Goal: Task Accomplishment & Management: Manage account settings

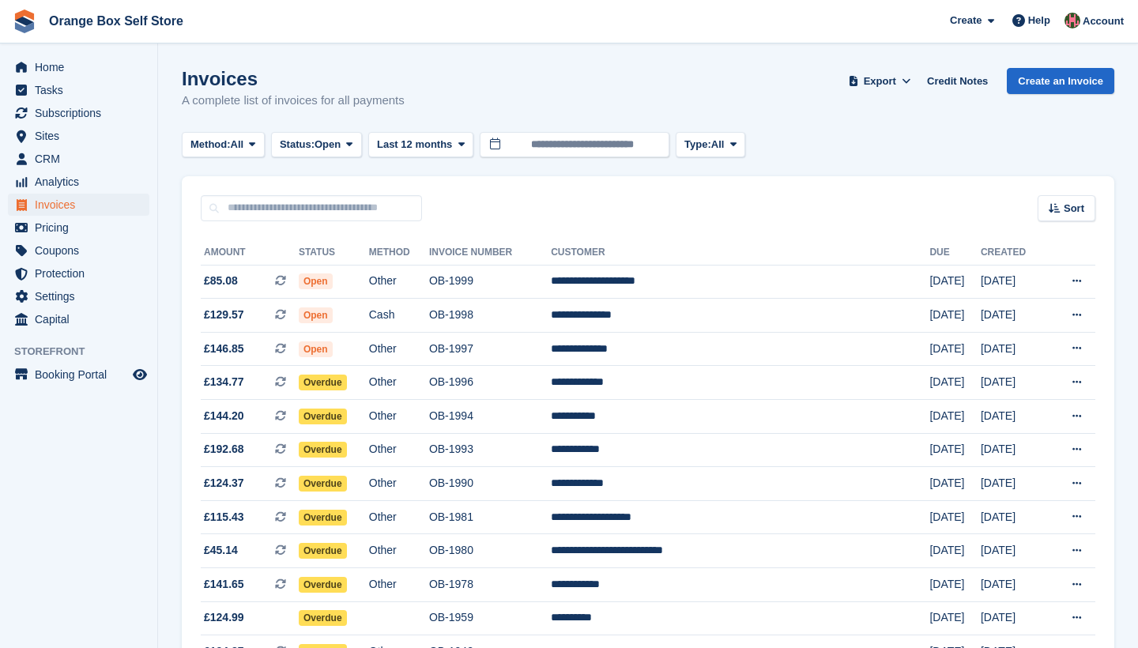
scroll to position [37, 0]
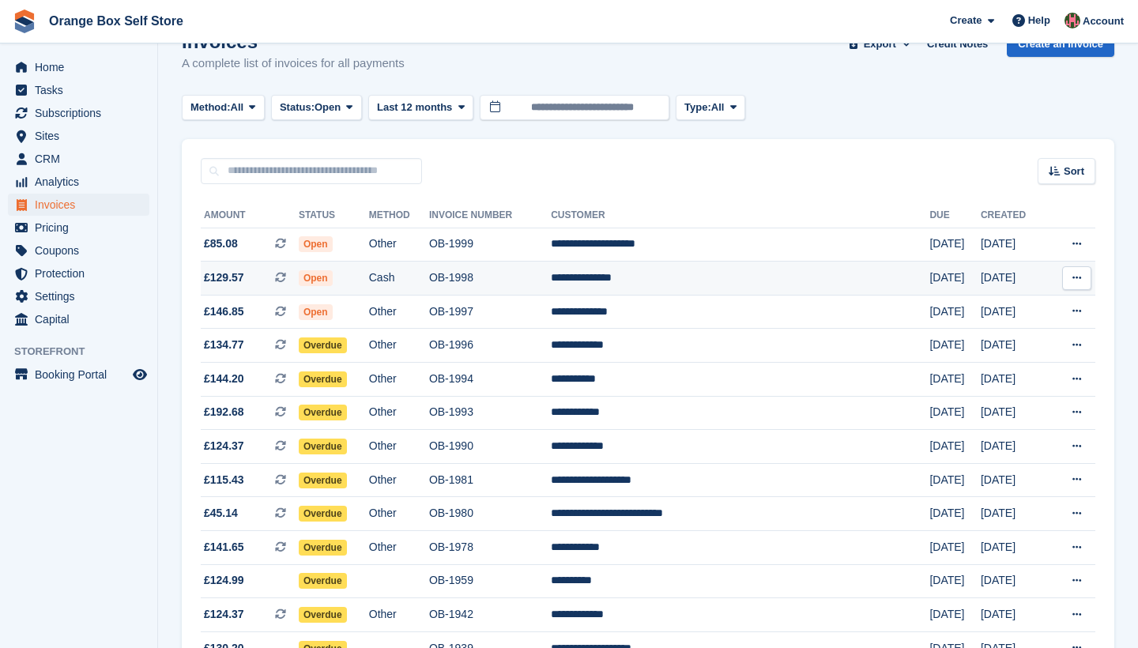
click at [429, 278] on td "Cash" at bounding box center [399, 279] width 60 height 34
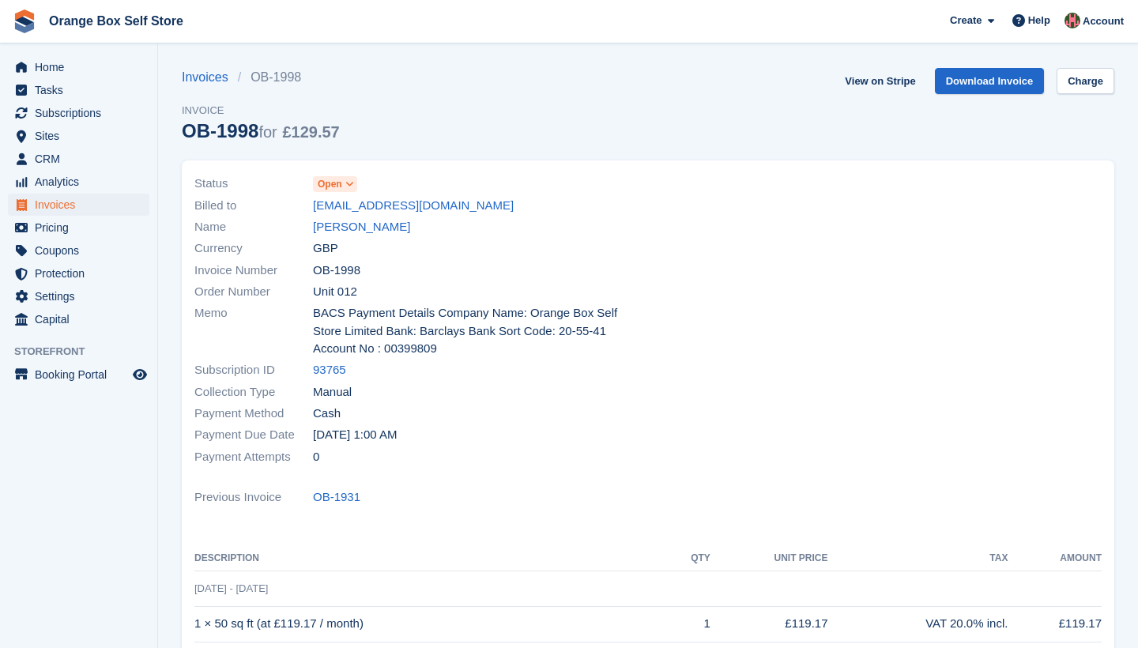
click at [354, 182] on icon at bounding box center [349, 183] width 9 height 9
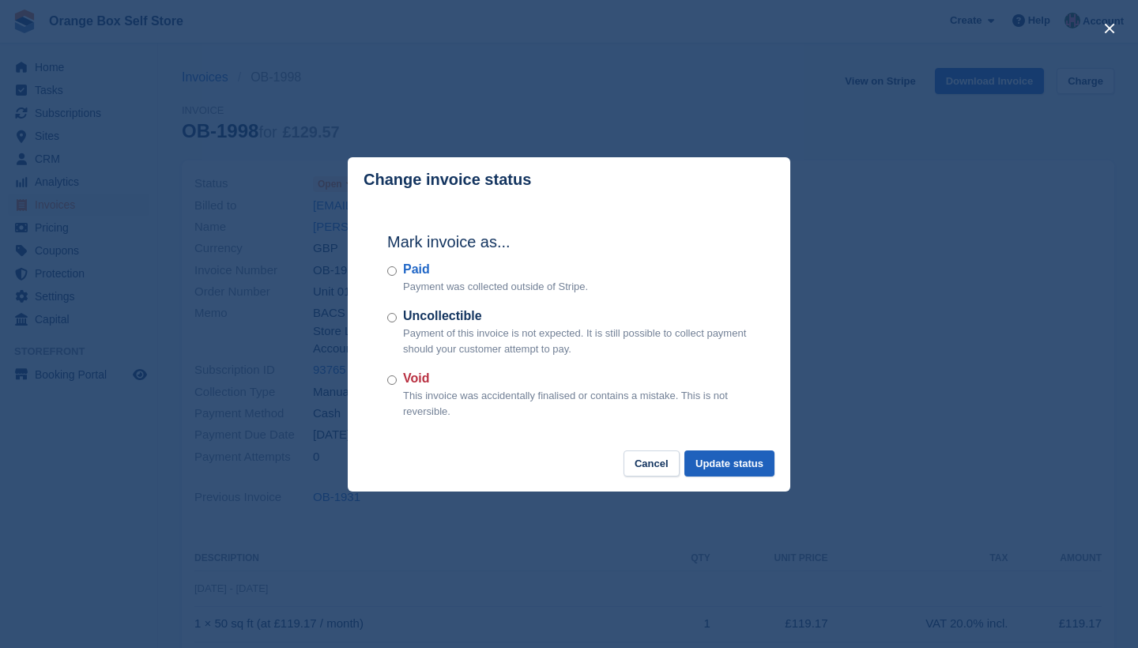
click at [726, 462] on button "Update status" at bounding box center [729, 463] width 90 height 26
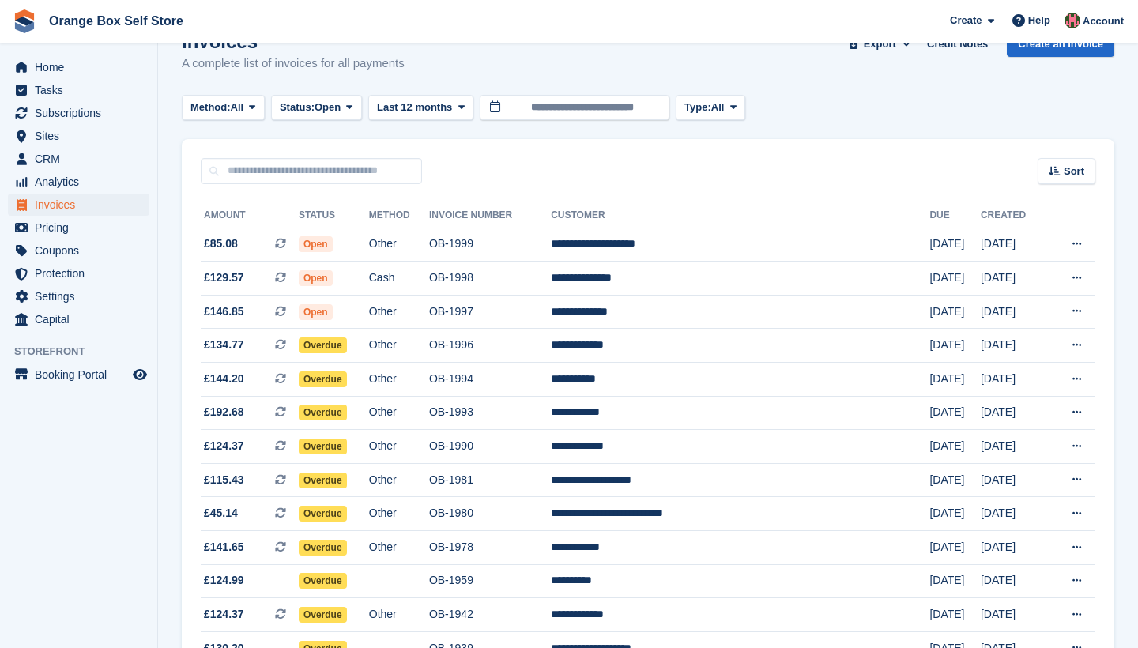
scroll to position [37, 0]
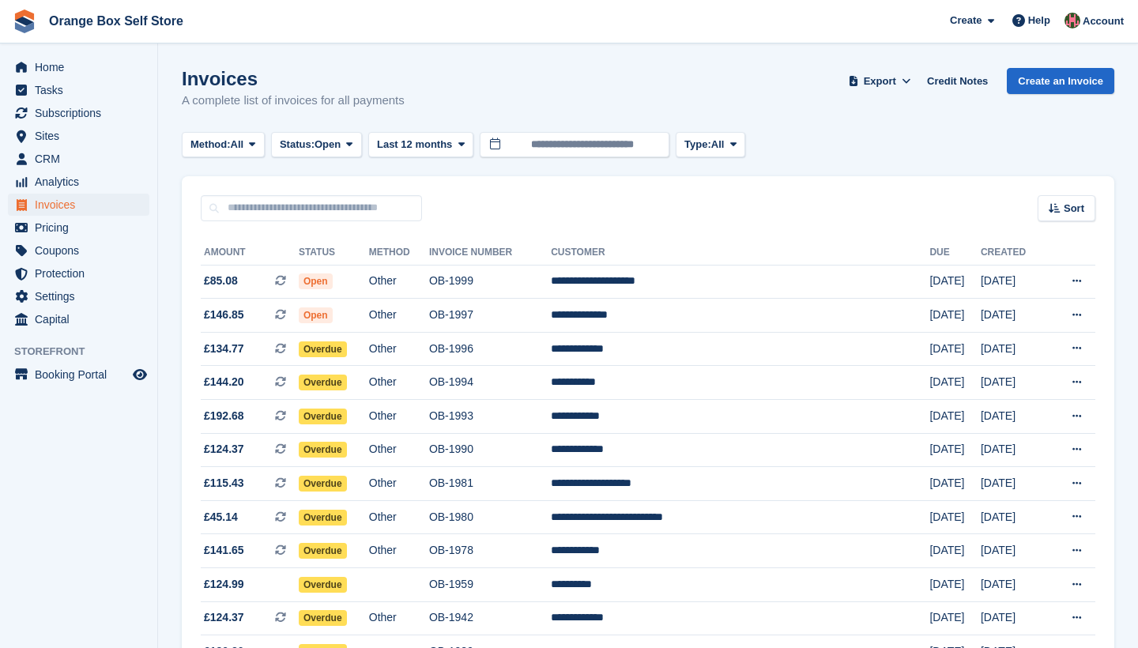
scroll to position [37, 0]
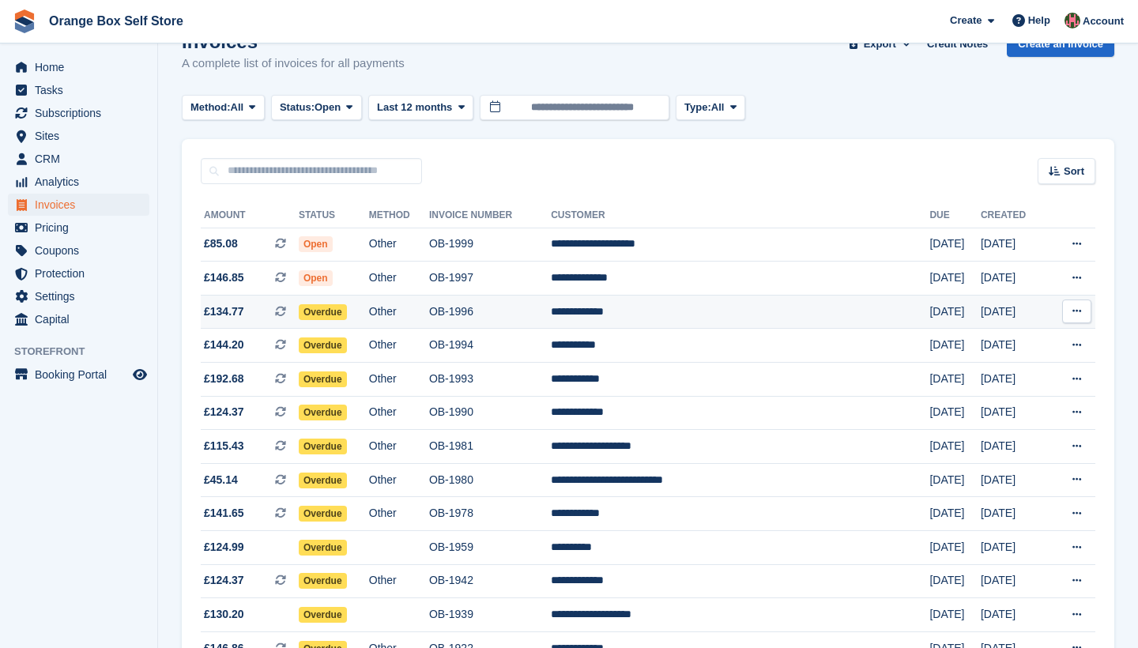
click at [299, 315] on span at bounding box center [287, 311] width 24 height 13
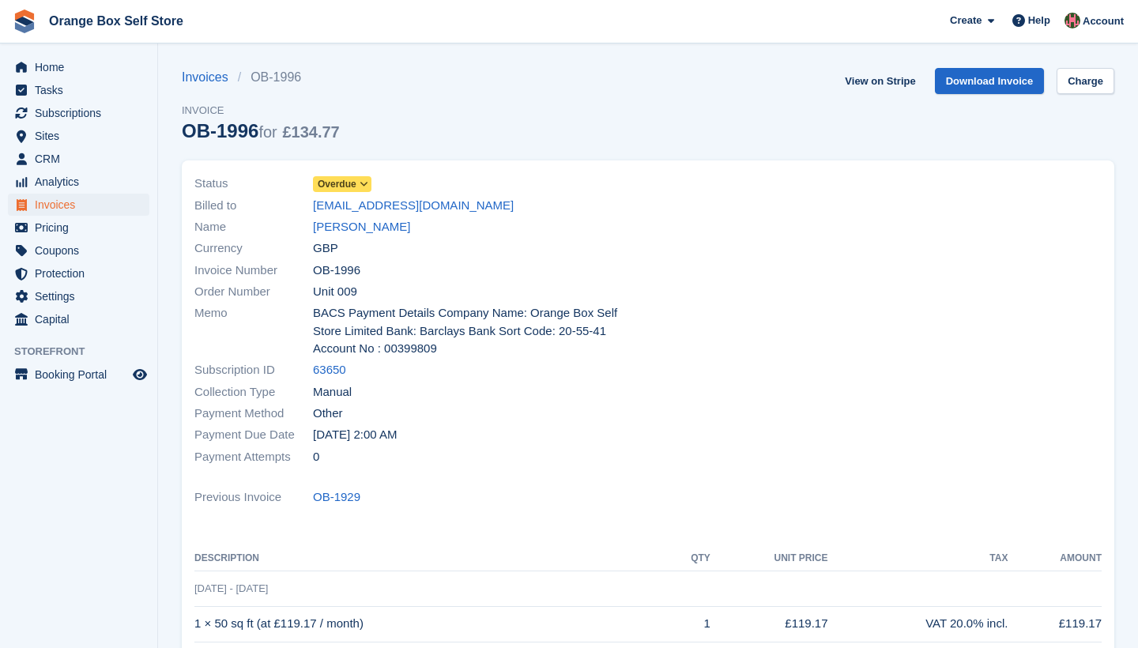
click at [367, 183] on icon at bounding box center [364, 183] width 9 height 9
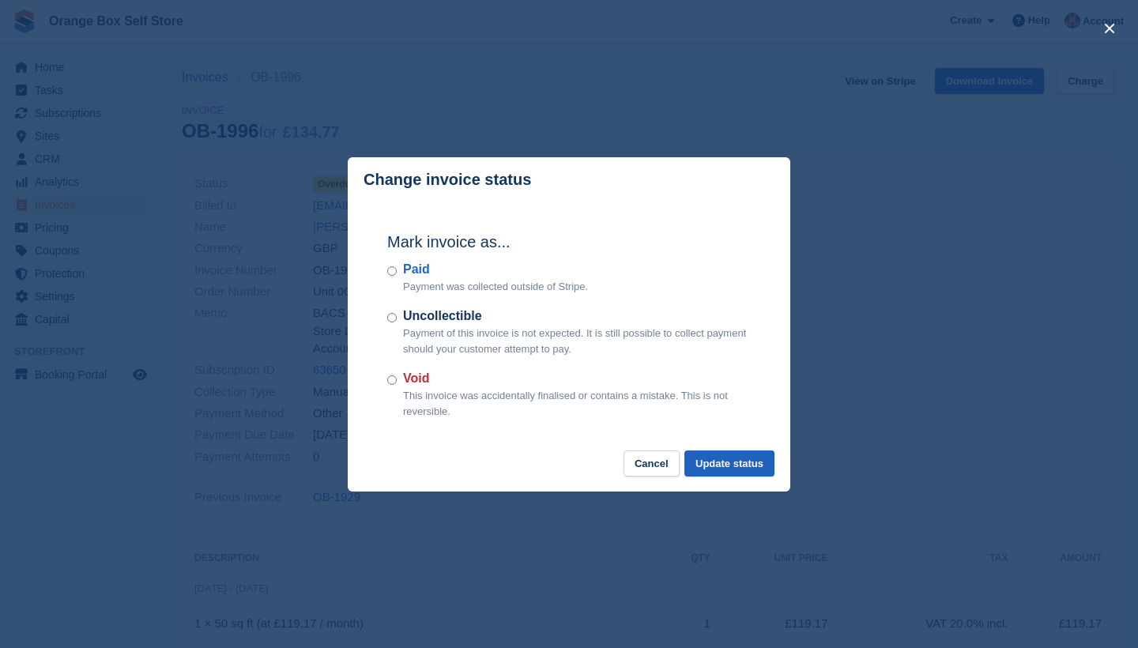
click at [722, 466] on button "Update status" at bounding box center [729, 463] width 90 height 26
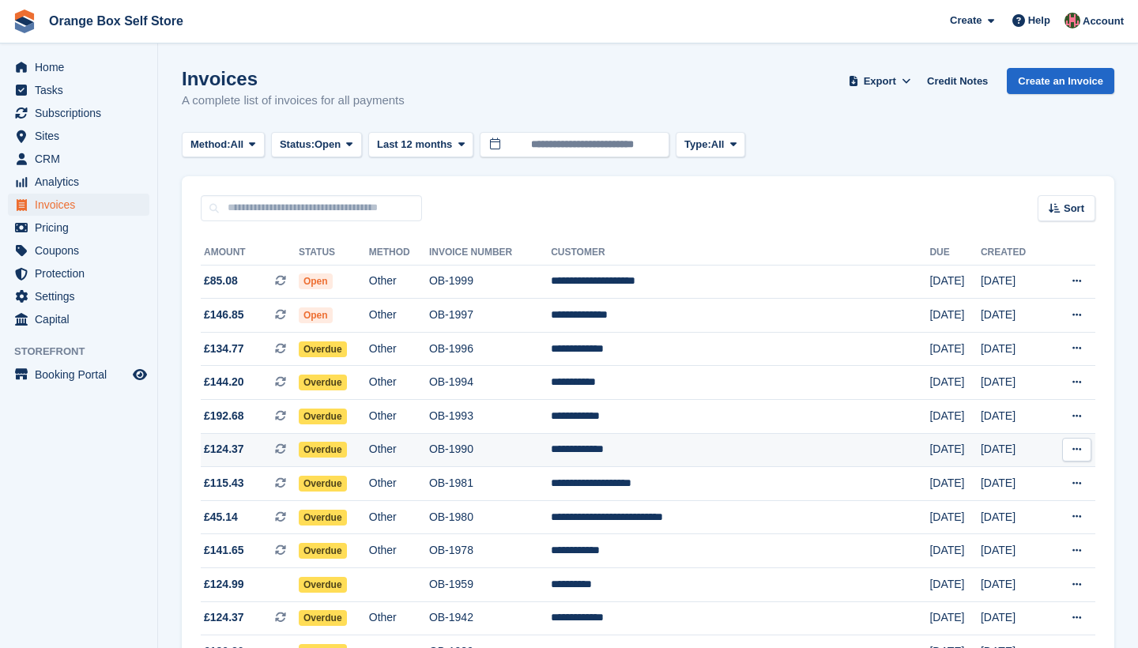
scroll to position [37, 0]
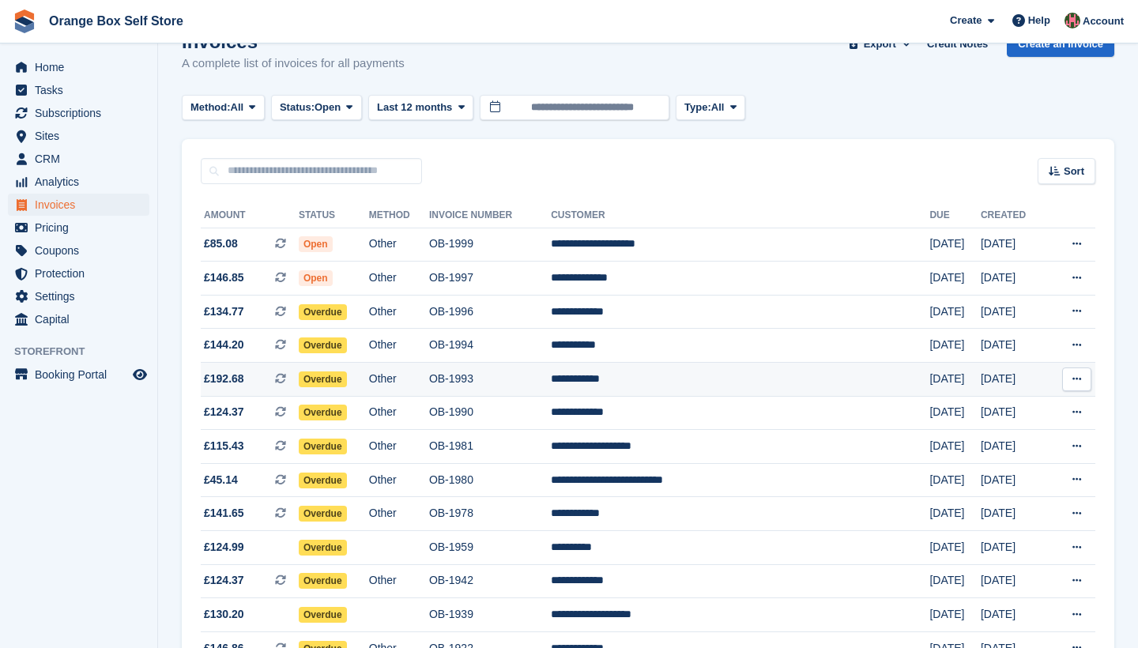
click at [347, 381] on span "Overdue" at bounding box center [323, 379] width 48 height 16
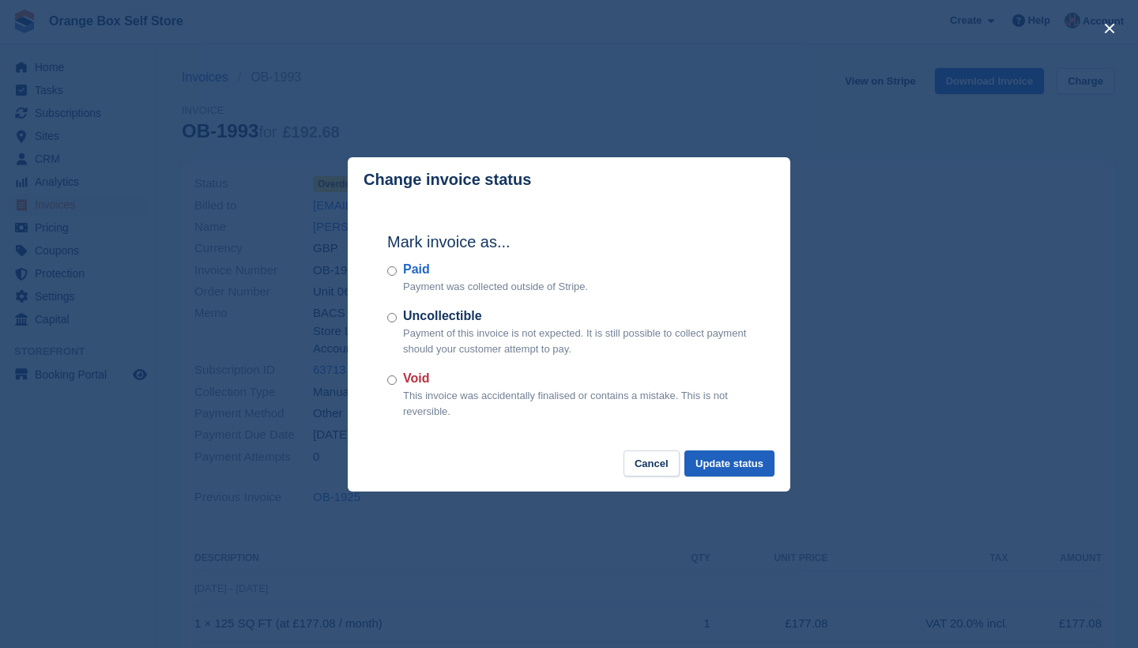
click at [719, 469] on button "Update status" at bounding box center [729, 463] width 90 height 26
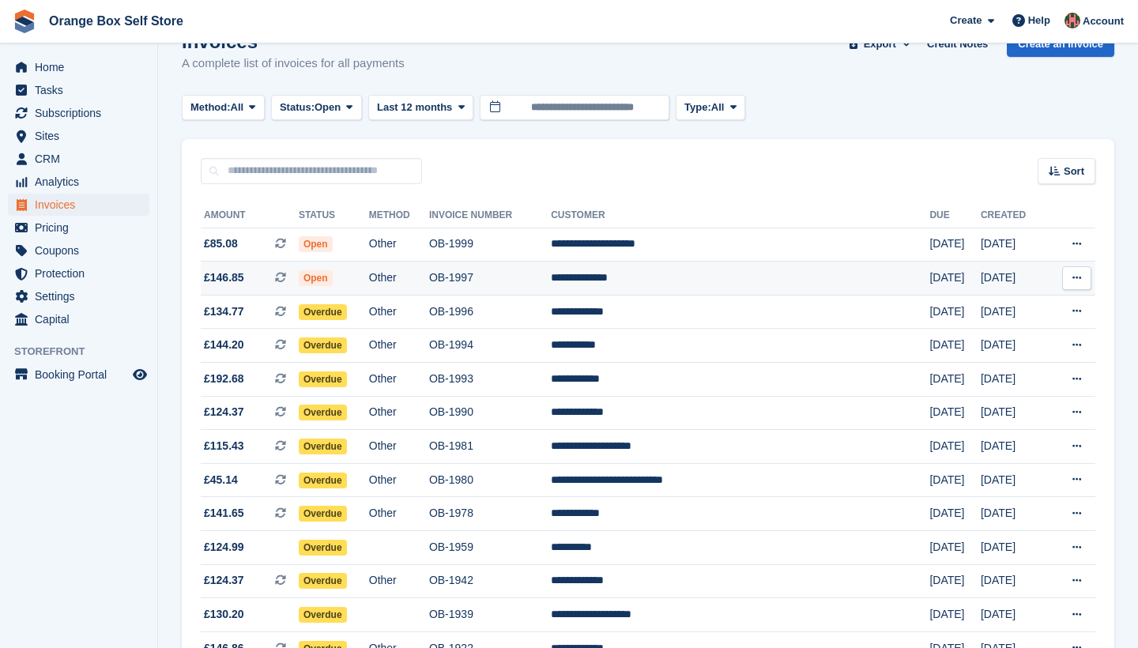
scroll to position [37, 0]
click at [286, 278] on icon at bounding box center [280, 277] width 11 height 11
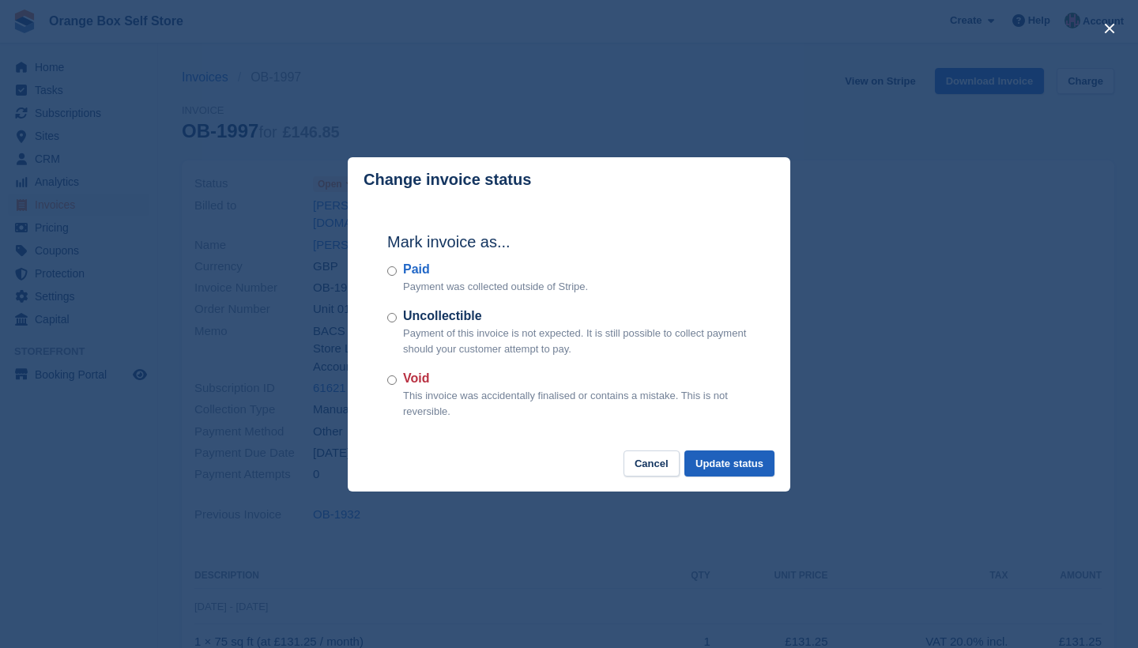
click at [737, 461] on button "Update status" at bounding box center [729, 463] width 90 height 26
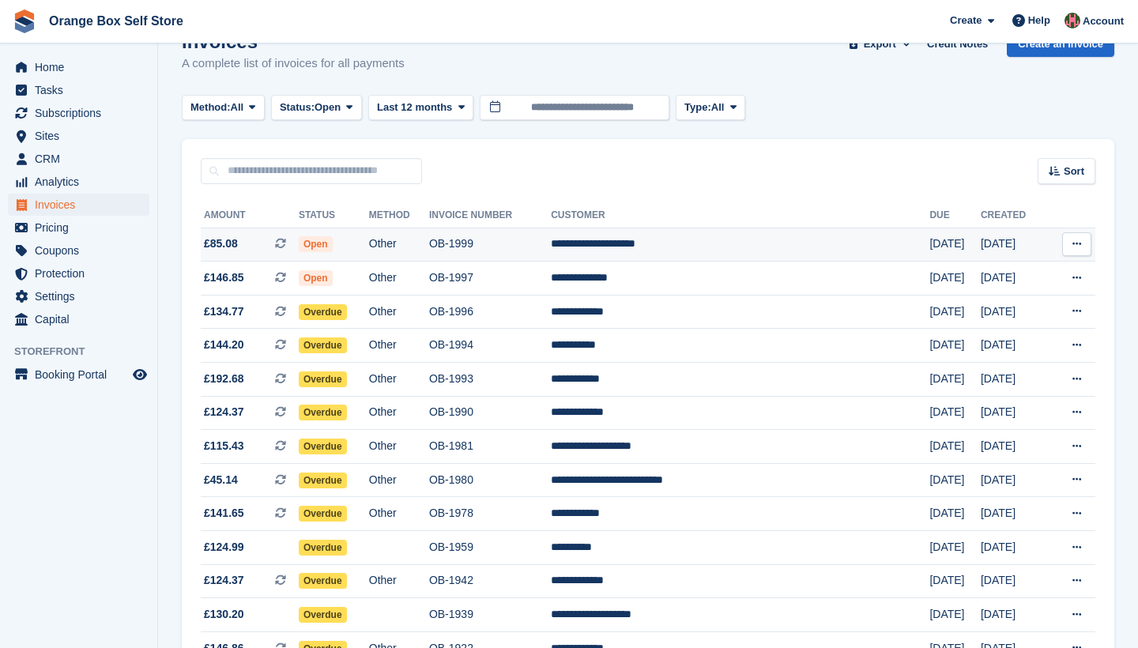
scroll to position [37, 0]
click at [333, 245] on span "Open" at bounding box center [316, 244] width 34 height 16
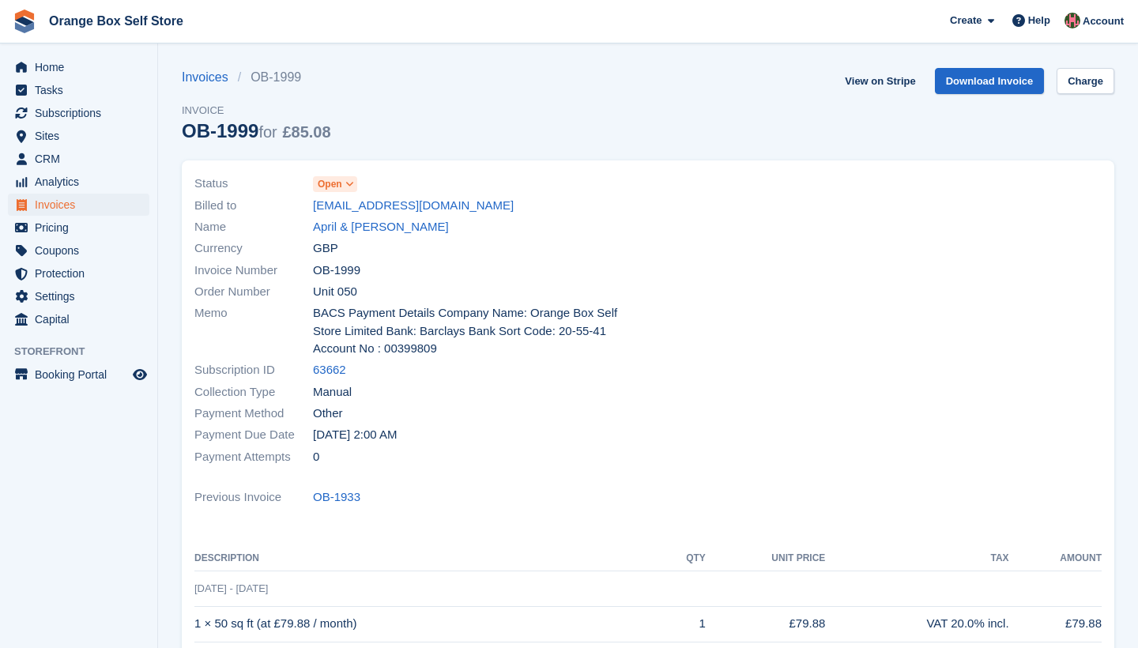
click at [352, 184] on icon at bounding box center [349, 183] width 9 height 9
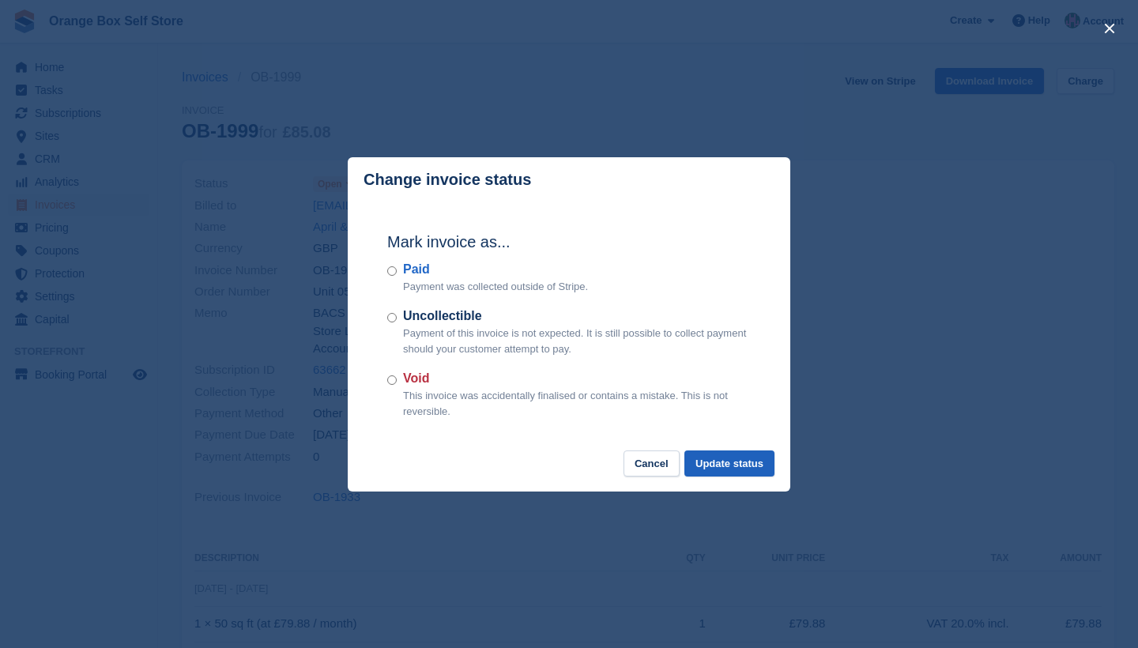
click at [720, 460] on button "Update status" at bounding box center [729, 463] width 90 height 26
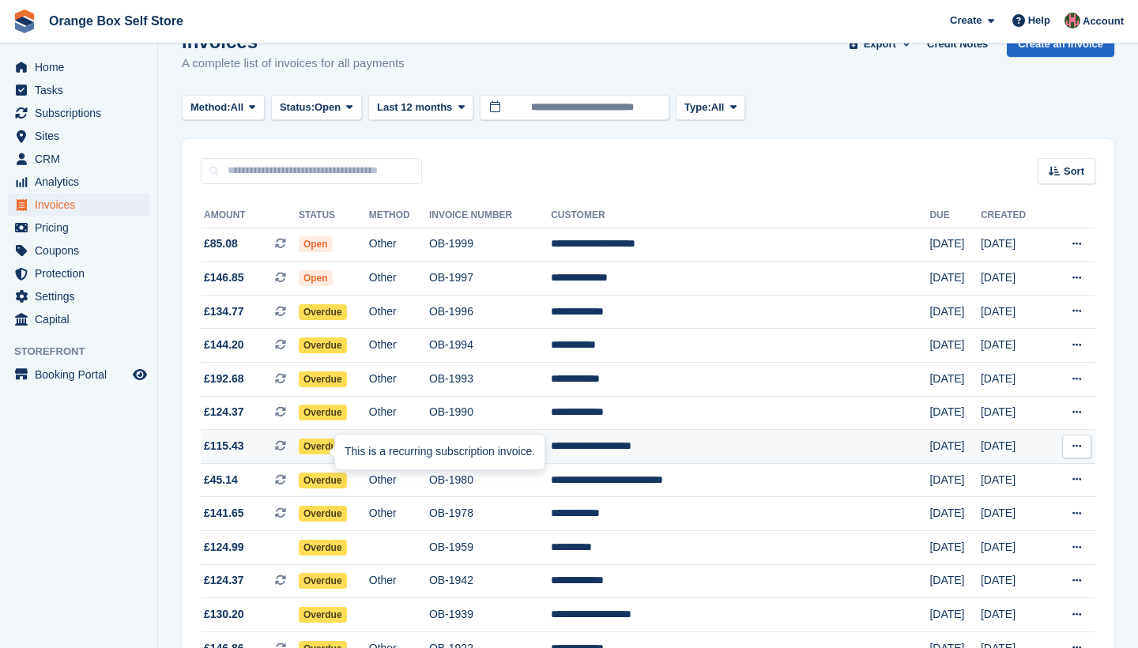
scroll to position [37, 0]
click at [299, 450] on span at bounding box center [287, 445] width 24 height 13
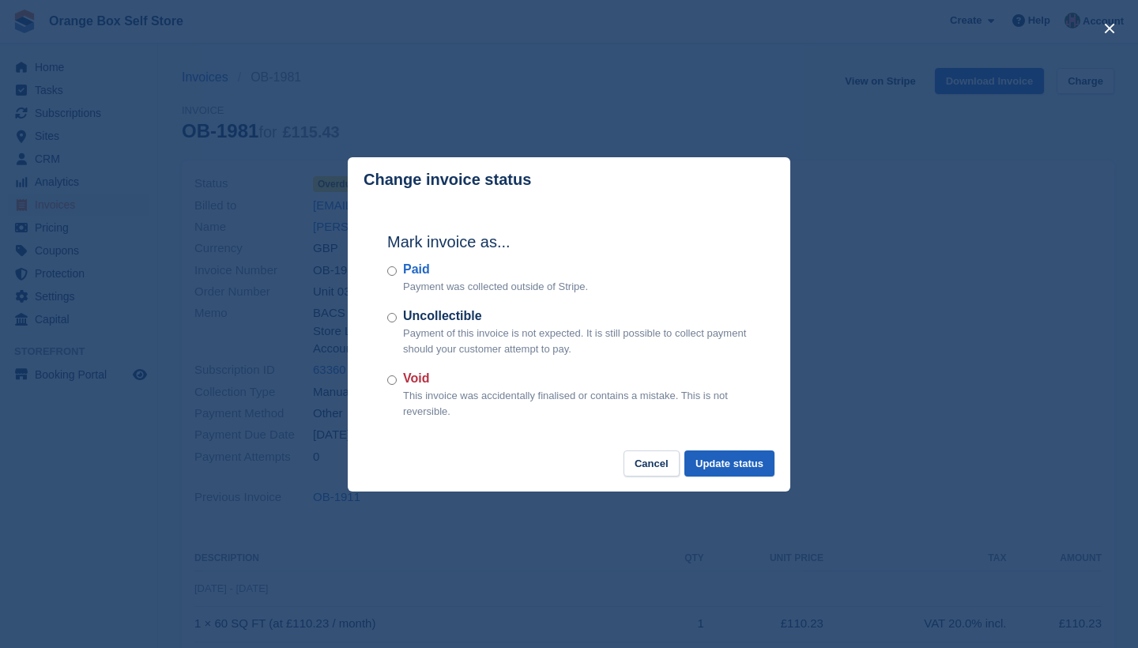
click at [720, 463] on button "Update status" at bounding box center [729, 463] width 90 height 26
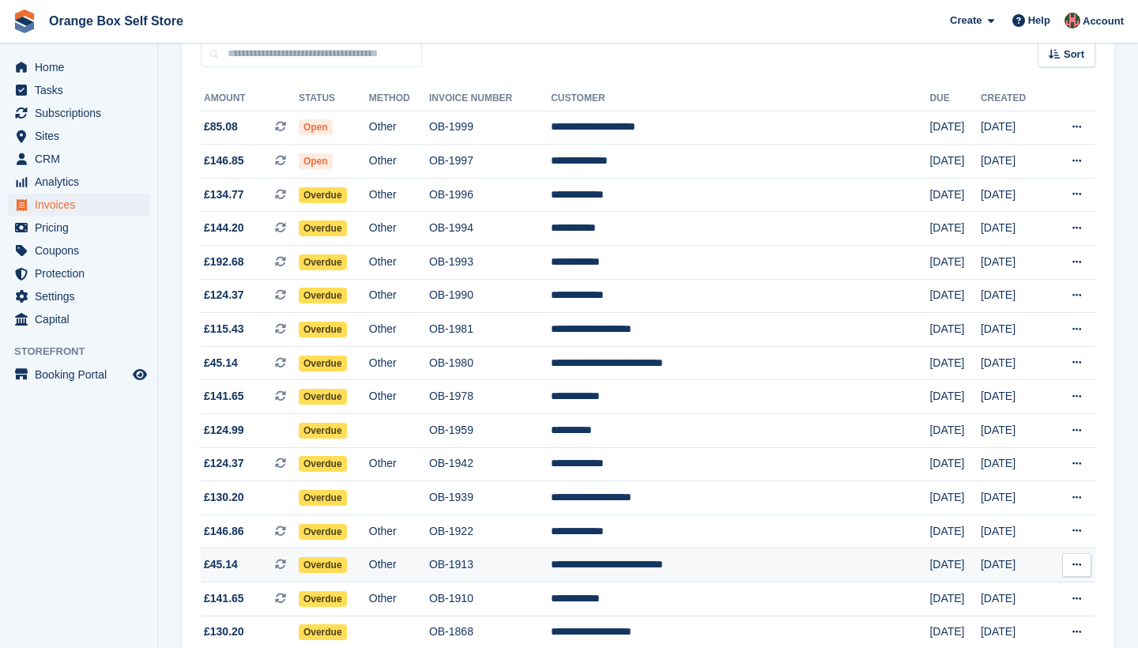
scroll to position [152, 0]
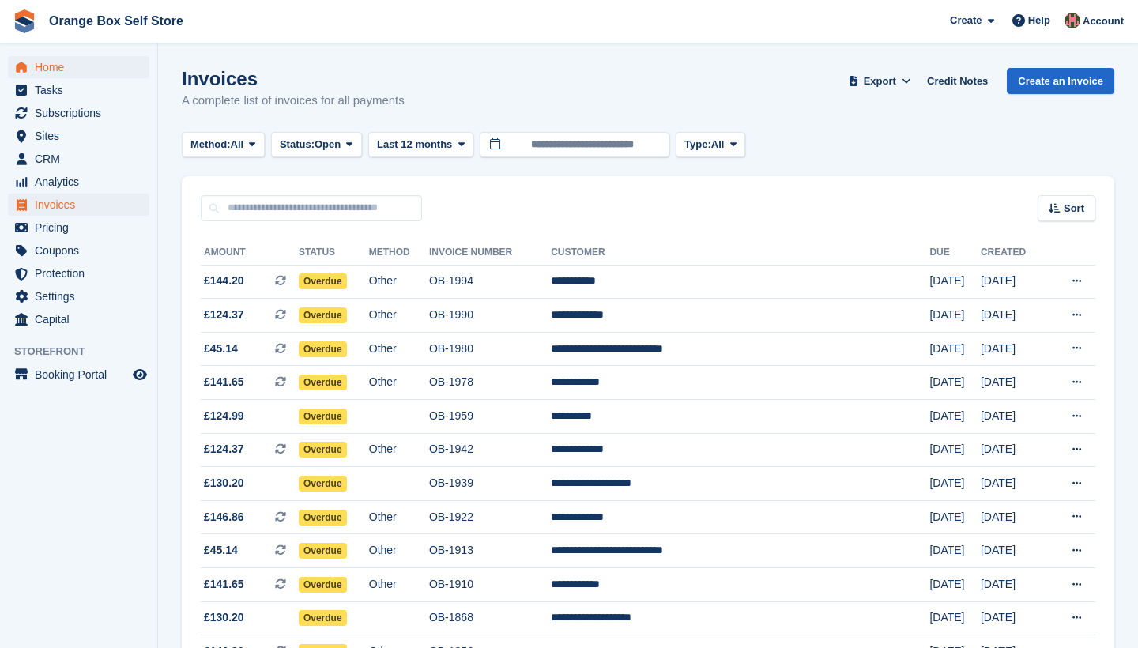
click at [45, 64] on span "Home" at bounding box center [82, 67] width 95 height 22
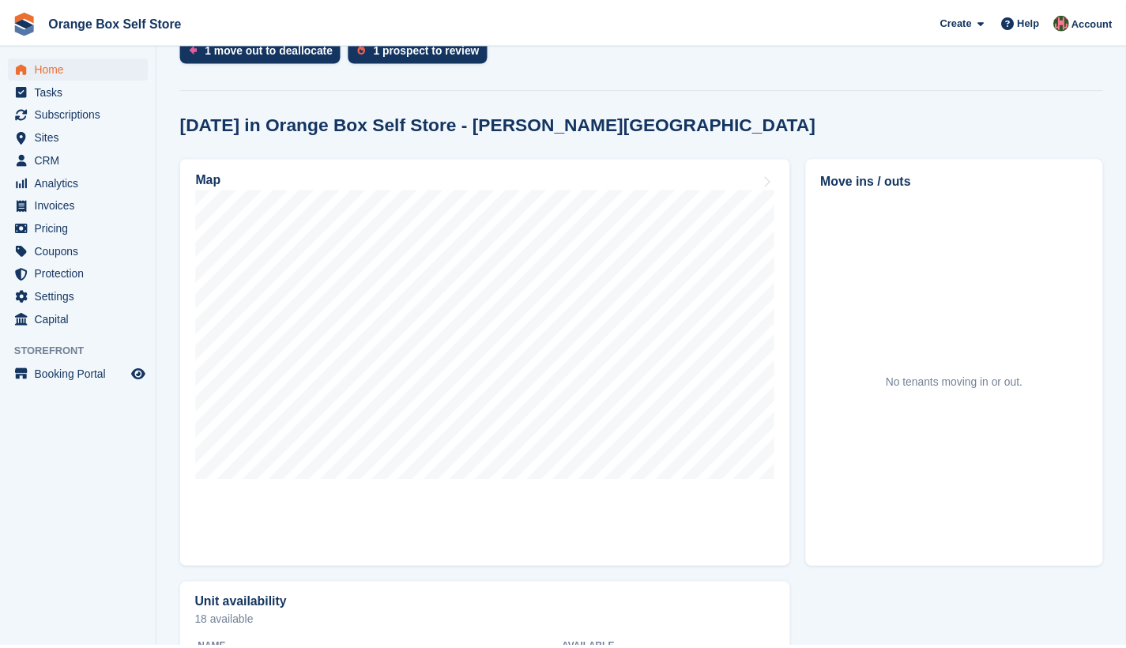
scroll to position [360, 0]
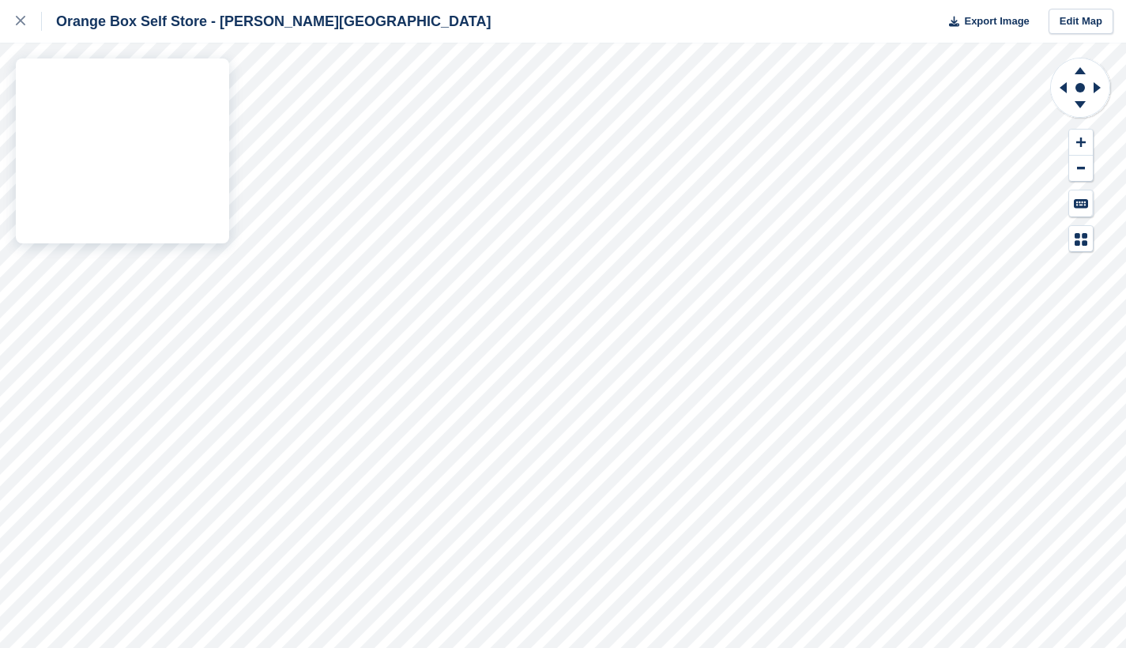
click at [224, 148] on div "Orange Box Self Store - [PERSON_NAME]-in-Furness Export Image Edit Map" at bounding box center [563, 324] width 1126 height 648
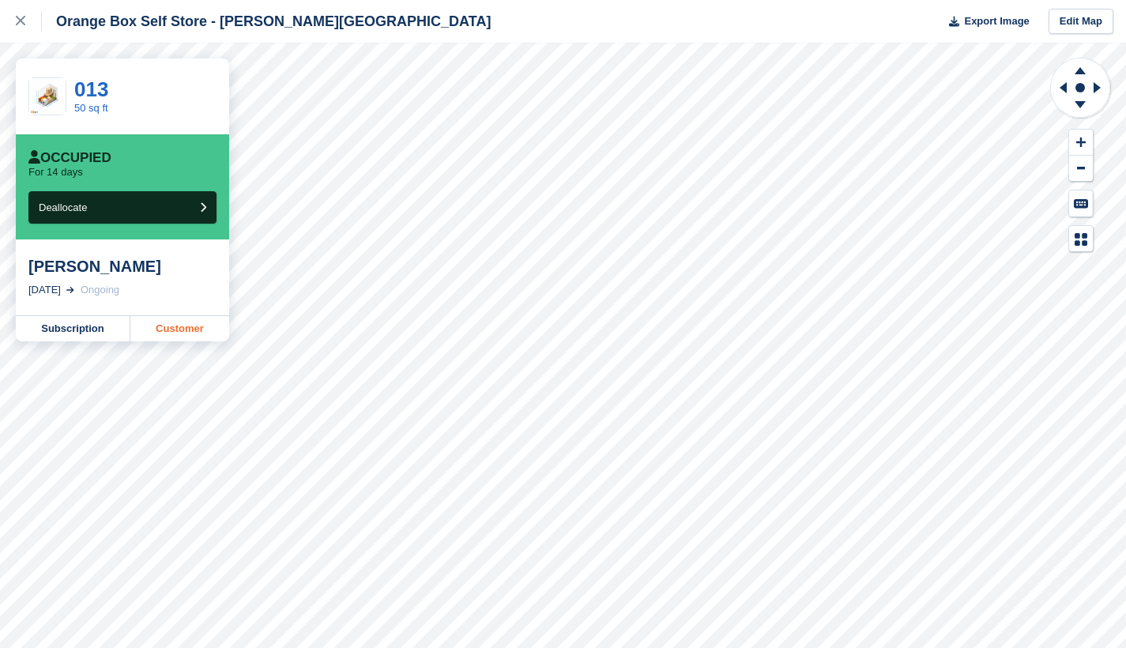
click at [178, 329] on link "Customer" at bounding box center [179, 328] width 99 height 25
click at [26, 13] on div at bounding box center [29, 21] width 26 height 19
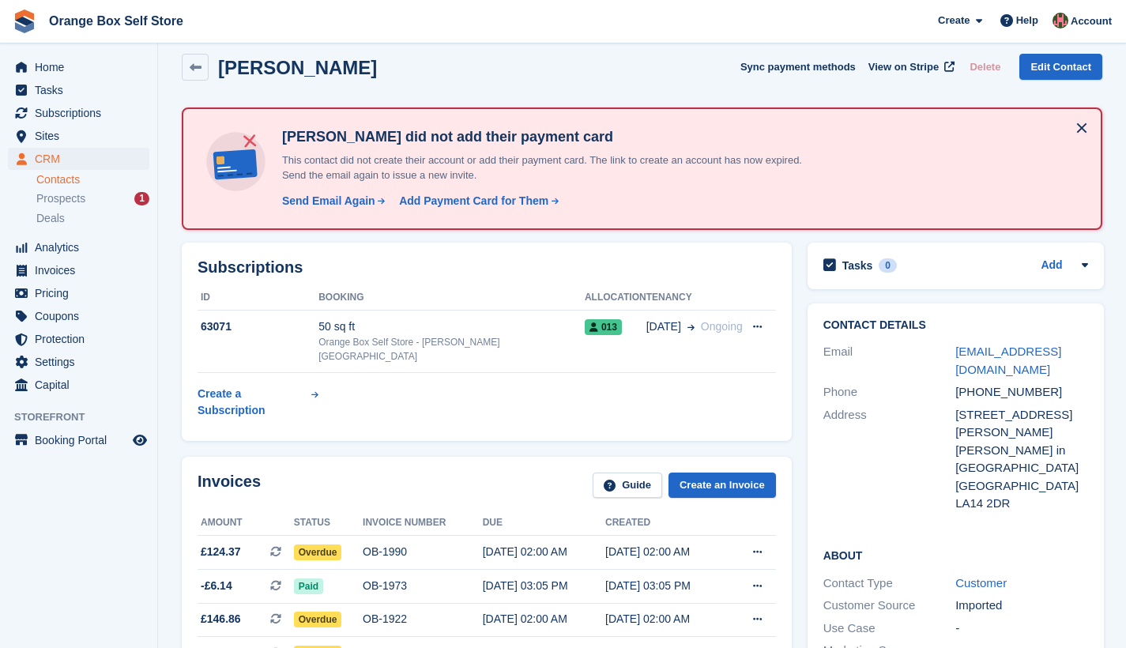
scroll to position [13, 0]
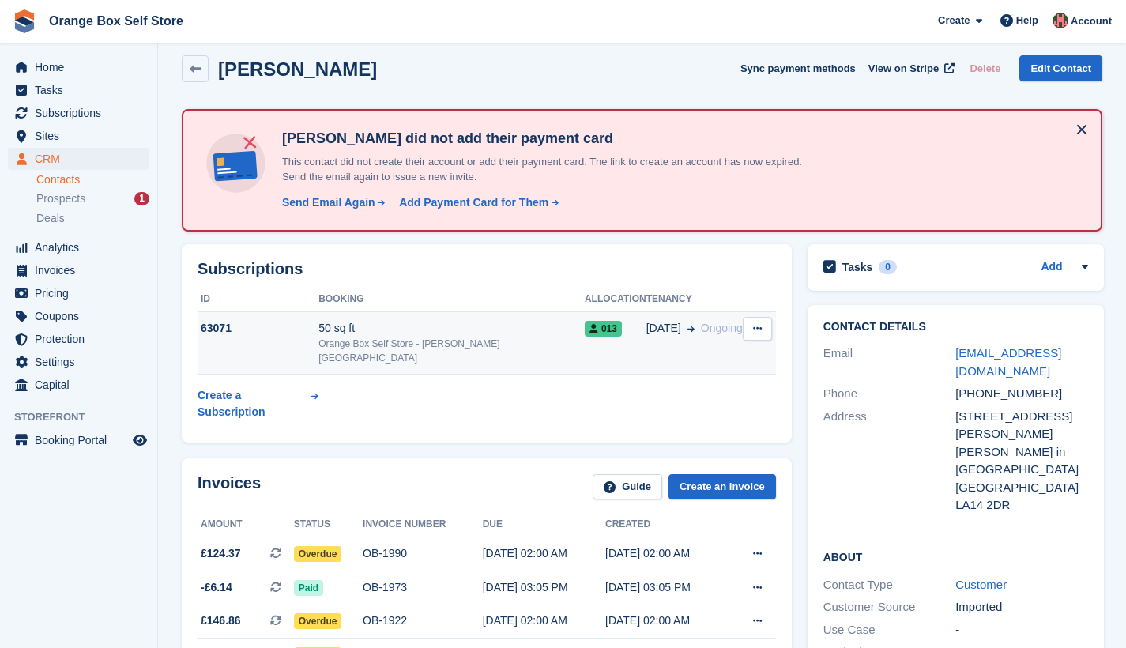
click at [758, 326] on icon at bounding box center [757, 328] width 9 height 10
click at [379, 337] on div "Orange Box Self Store - [PERSON_NAME][GEOGRAPHIC_DATA]" at bounding box center [452, 351] width 266 height 28
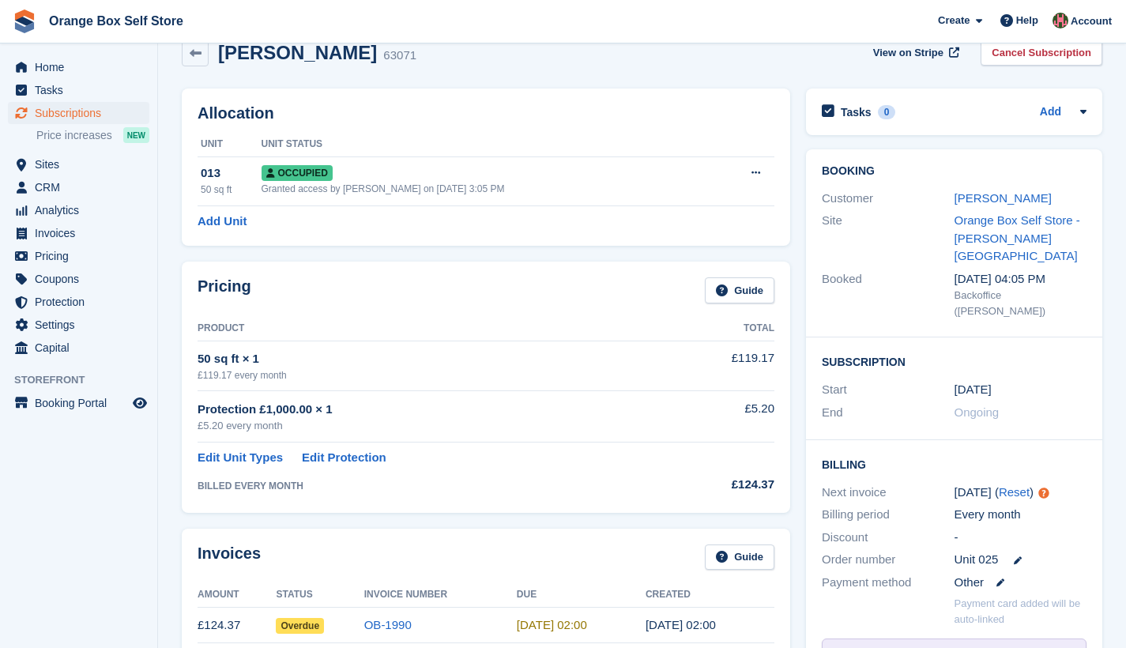
scroll to position [1, 0]
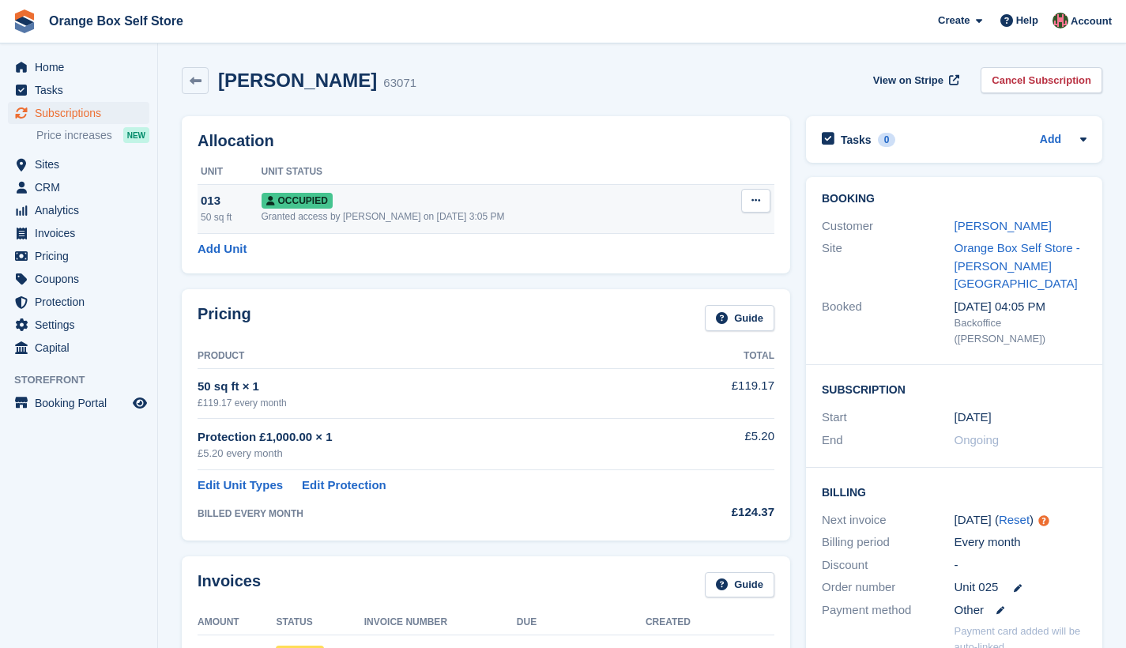
click at [761, 198] on button at bounding box center [755, 201] width 29 height 24
click at [678, 231] on p "Overlock" at bounding box center [695, 231] width 138 height 21
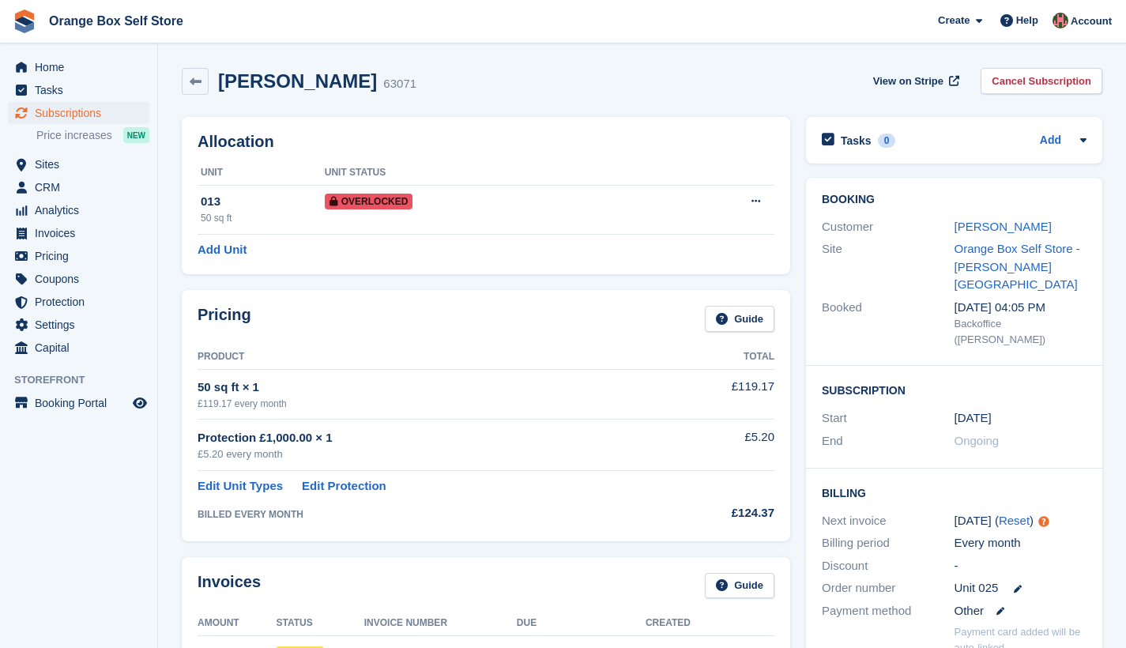
scroll to position [0, 0]
click at [41, 71] on span "Home" at bounding box center [82, 67] width 95 height 22
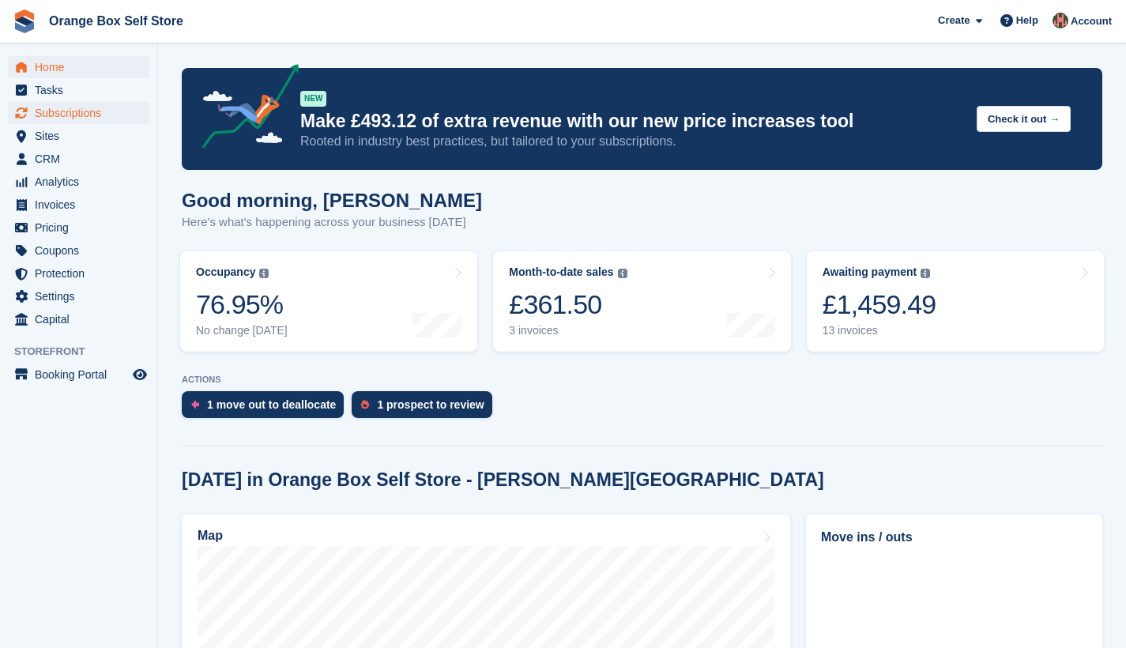
click at [78, 115] on span "Subscriptions" at bounding box center [82, 113] width 95 height 22
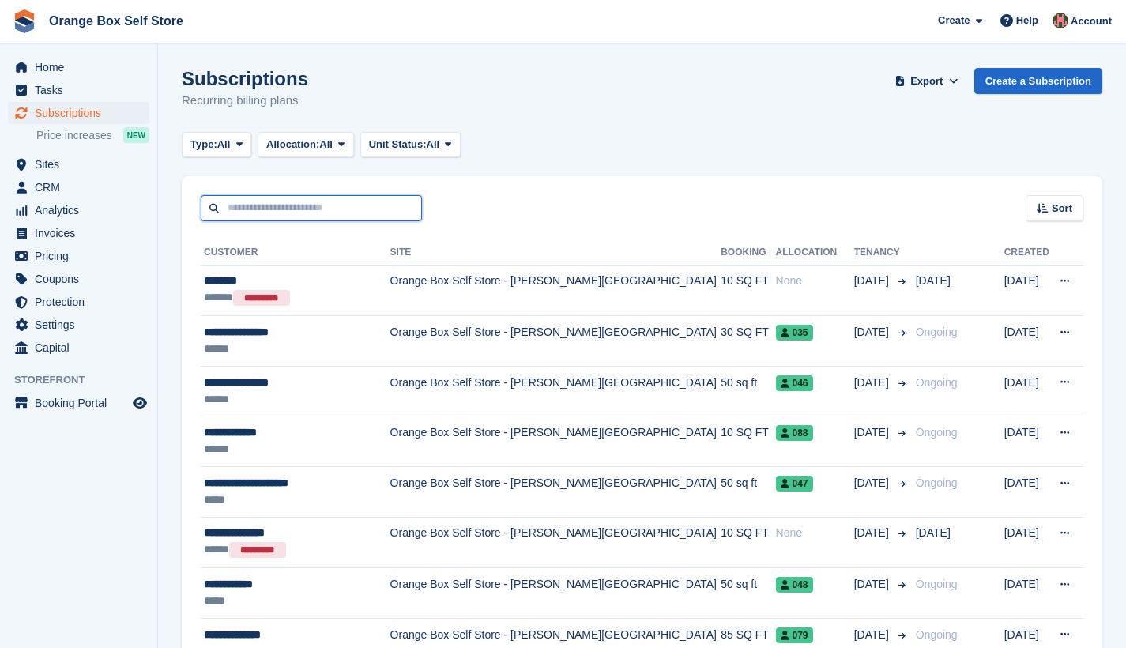
click at [296, 205] on input "text" at bounding box center [311, 208] width 221 height 26
type input "******"
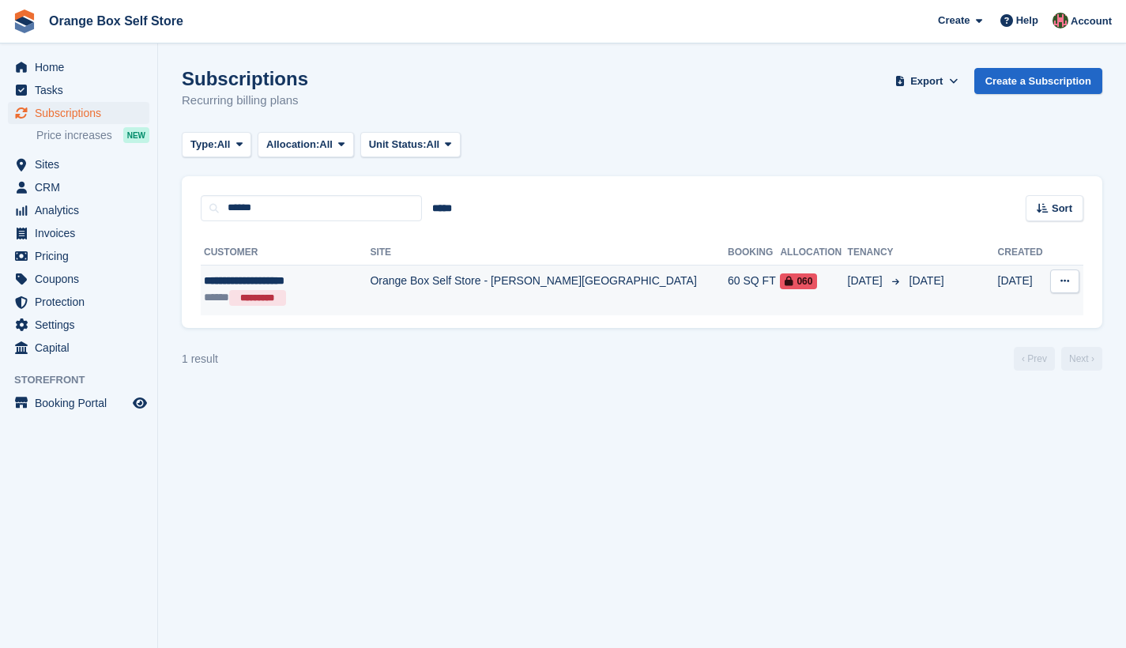
click at [392, 291] on td "Orange Box Self Store - [PERSON_NAME][GEOGRAPHIC_DATA]" at bounding box center [549, 290] width 358 height 51
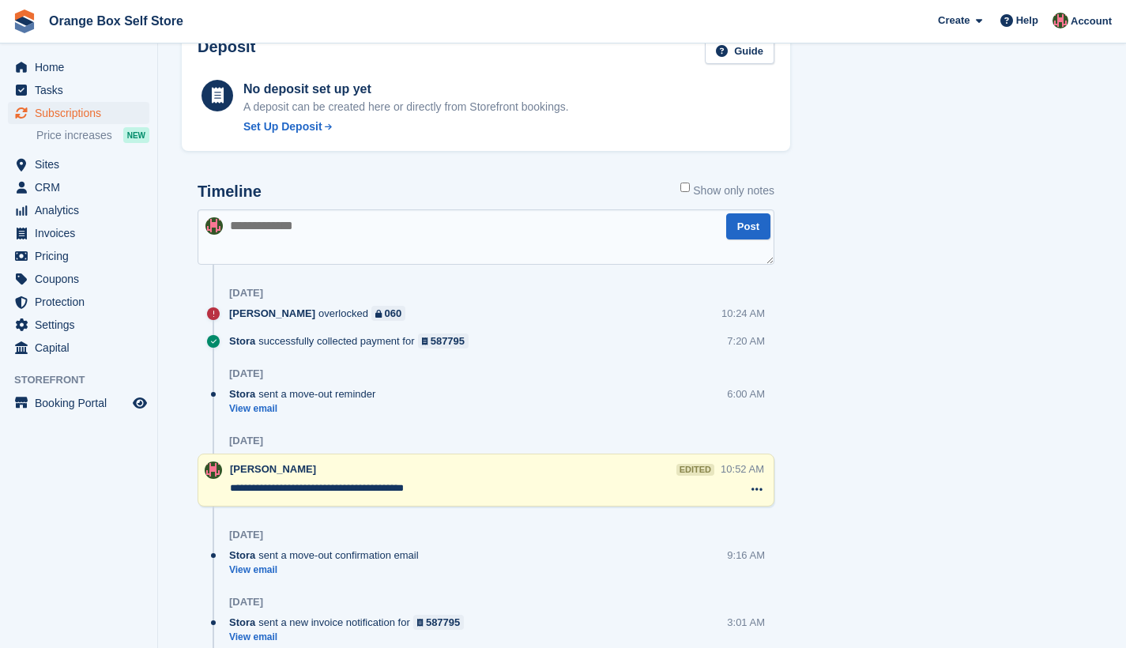
scroll to position [851, 0]
click at [290, 220] on textarea at bounding box center [486, 236] width 577 height 55
type textarea "*"
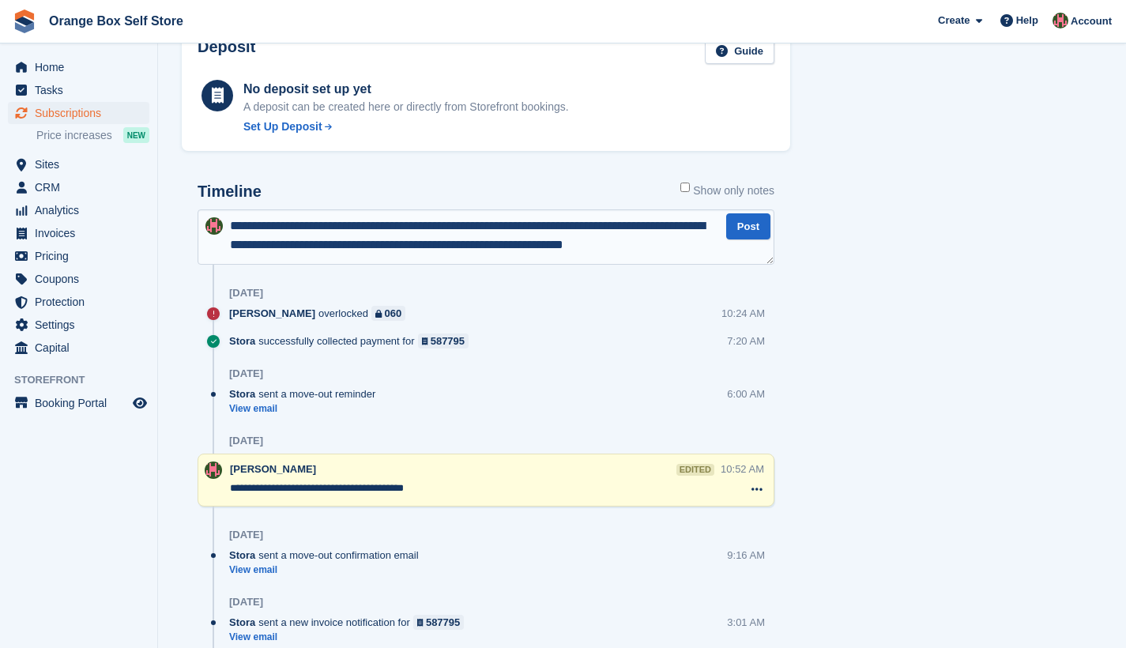
scroll to position [8, 0]
type textarea "**********"
click at [749, 228] on button "Post" at bounding box center [748, 226] width 44 height 26
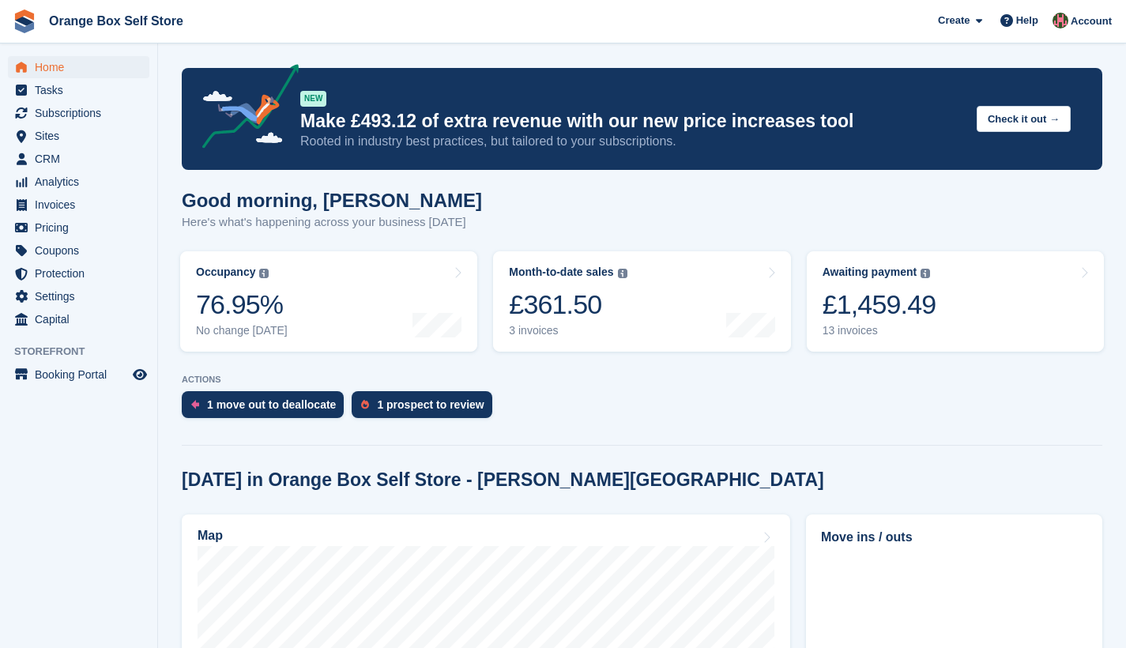
click at [907, 309] on div "£1,459.49" at bounding box center [880, 304] width 114 height 32
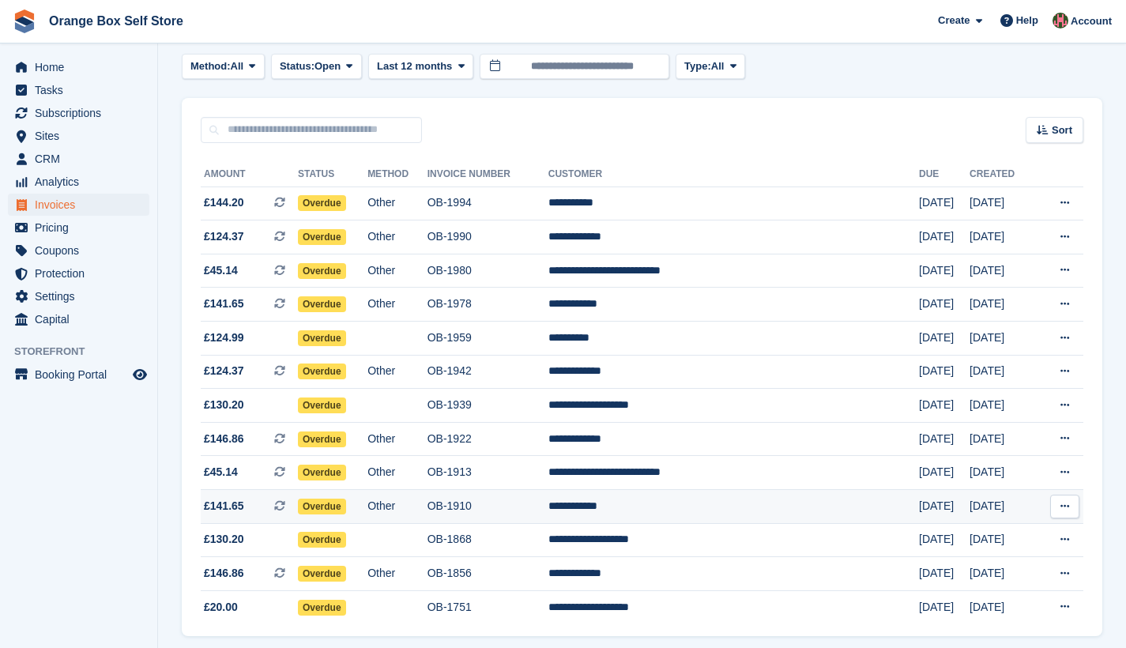
scroll to position [102, 0]
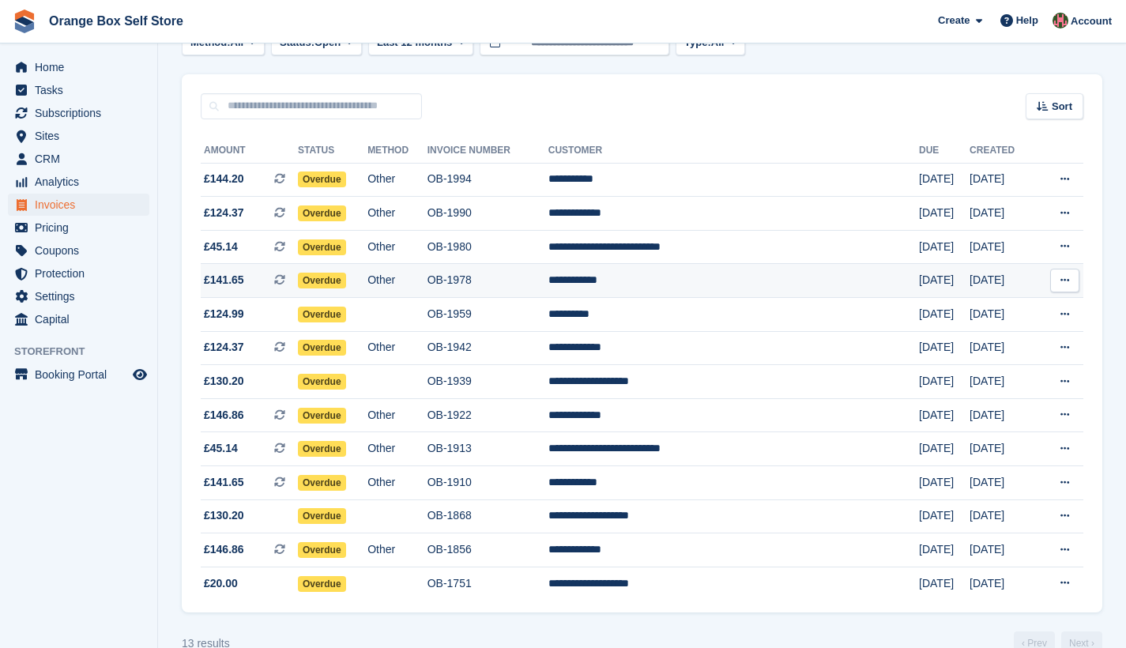
click at [632, 284] on td "**********" at bounding box center [733, 281] width 371 height 34
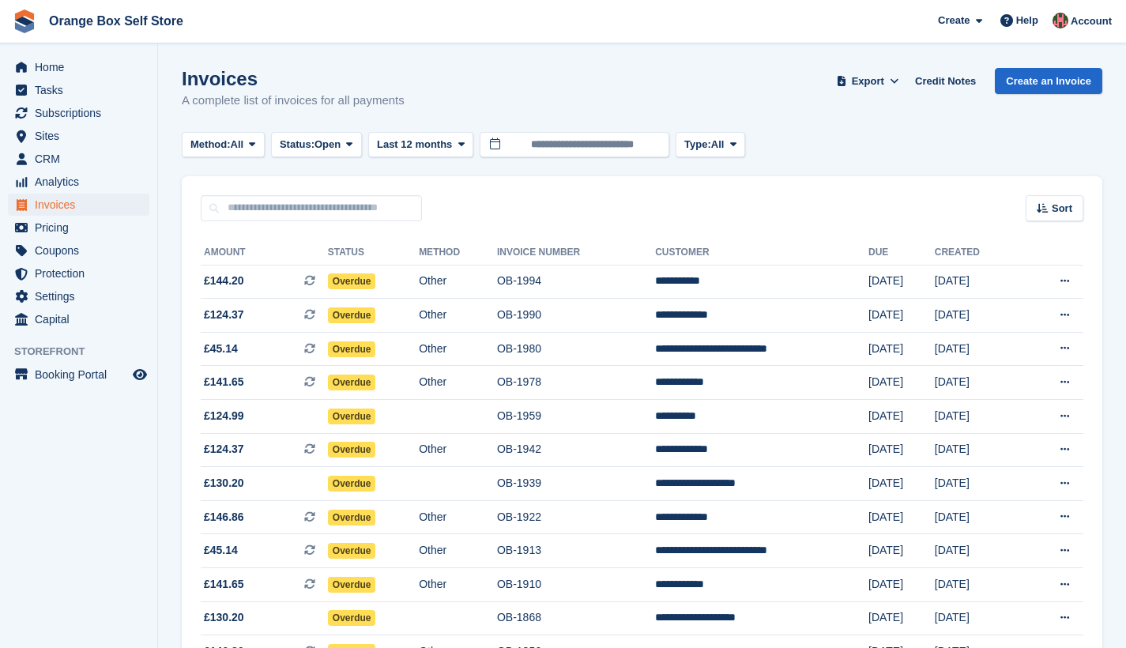
click at [367, 577] on span "Overdue" at bounding box center [352, 585] width 48 height 16
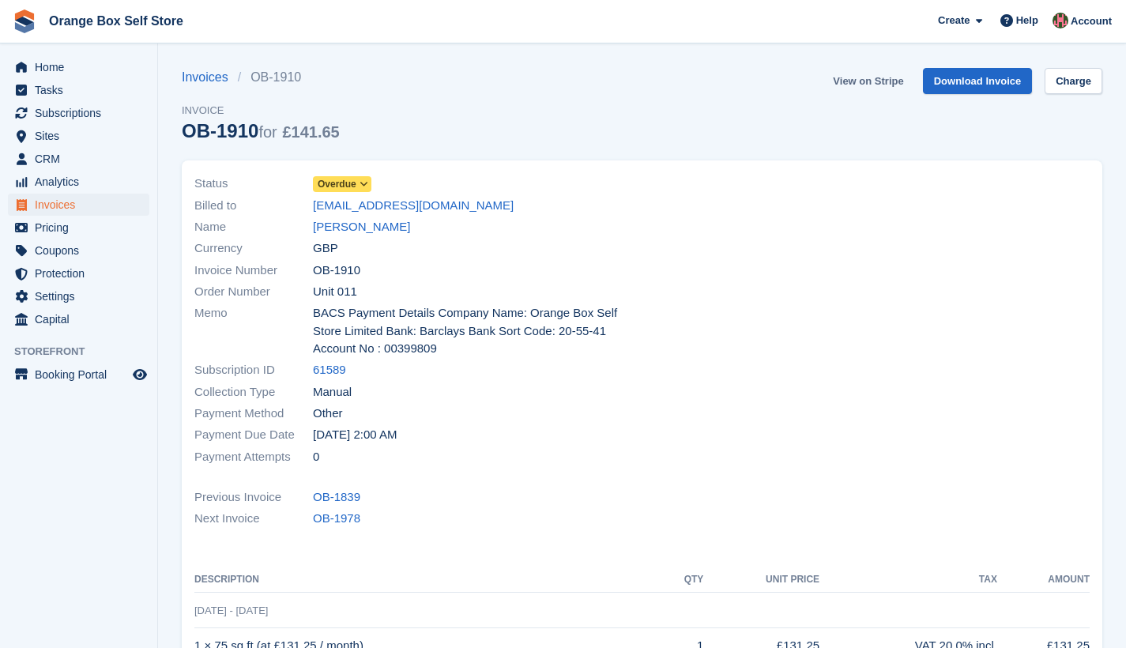
click at [865, 83] on link "View on Stripe" at bounding box center [868, 81] width 83 height 26
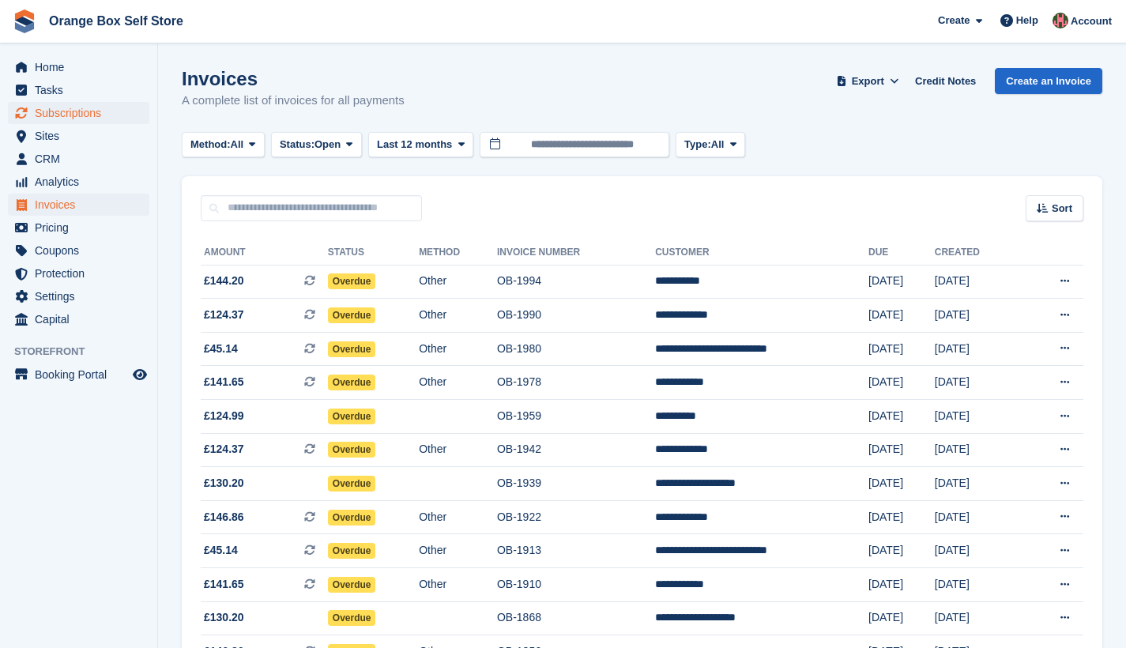
click at [71, 112] on span "Subscriptions" at bounding box center [82, 113] width 95 height 22
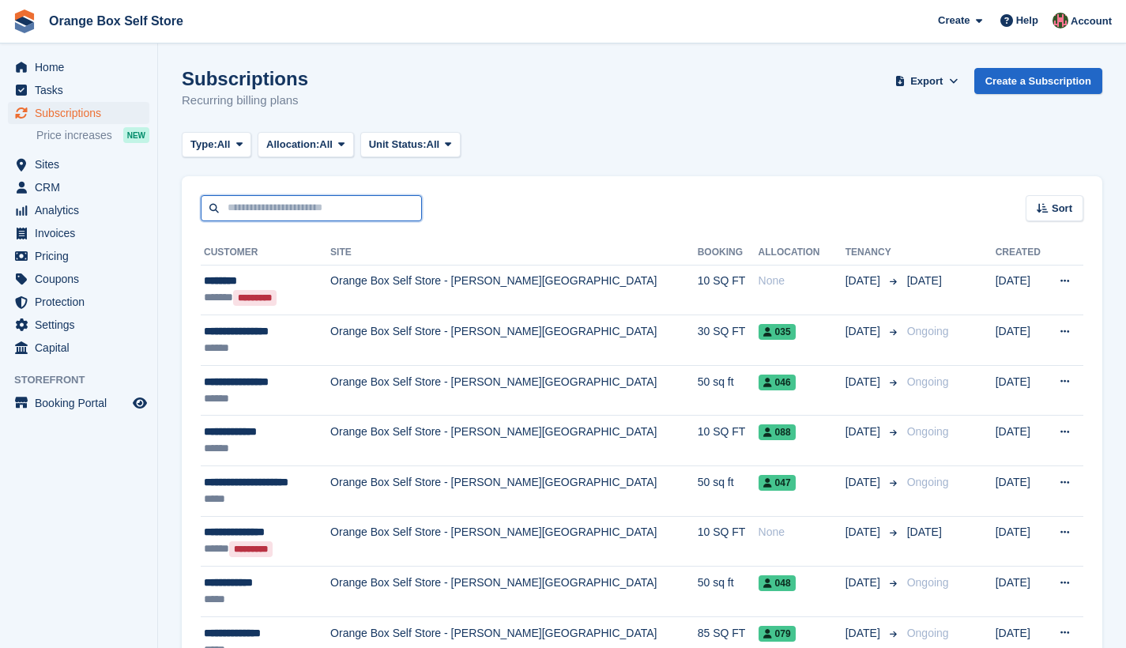
click at [289, 206] on input "text" at bounding box center [311, 208] width 221 height 26
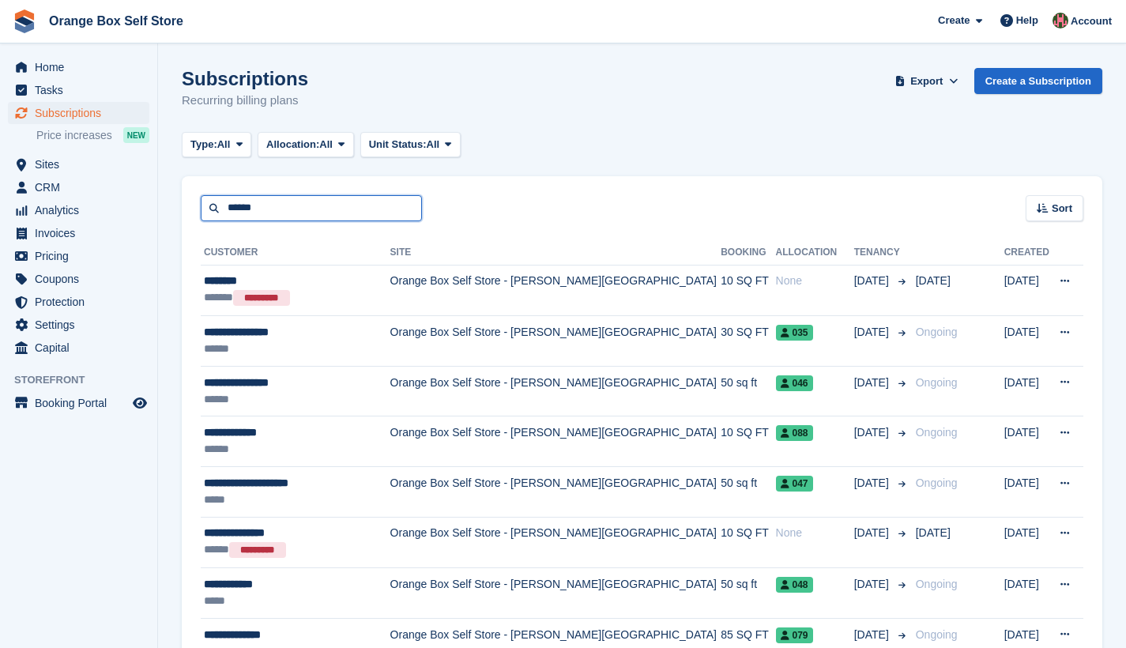
type input "******"
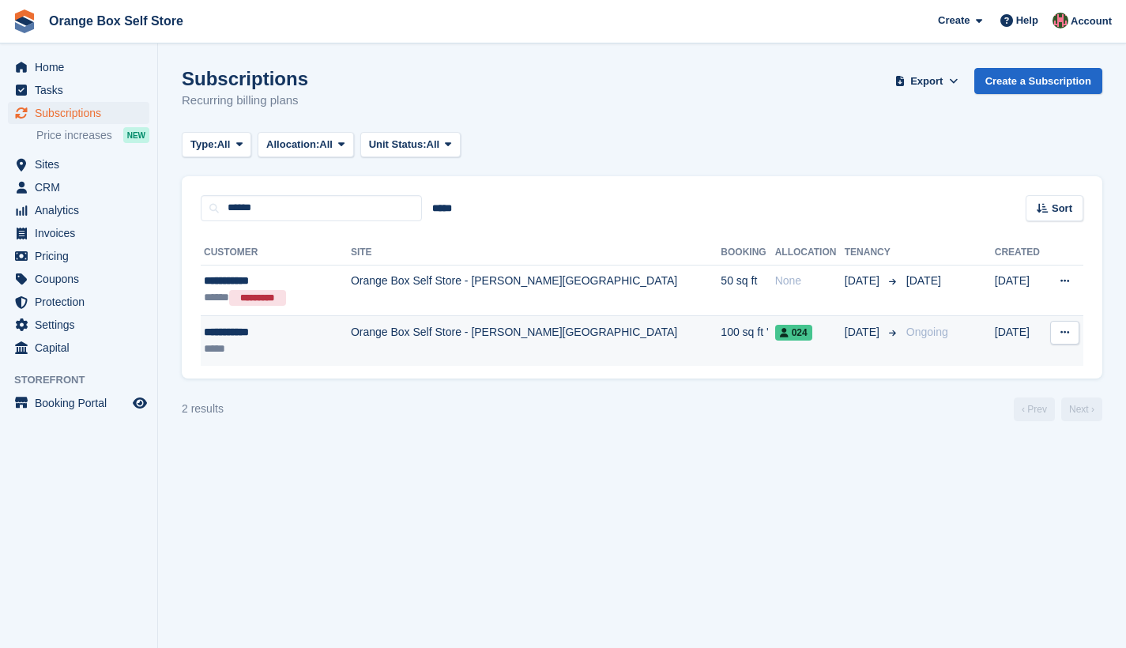
click at [450, 338] on td "Orange Box Self Store - [PERSON_NAME][GEOGRAPHIC_DATA]" at bounding box center [536, 341] width 370 height 50
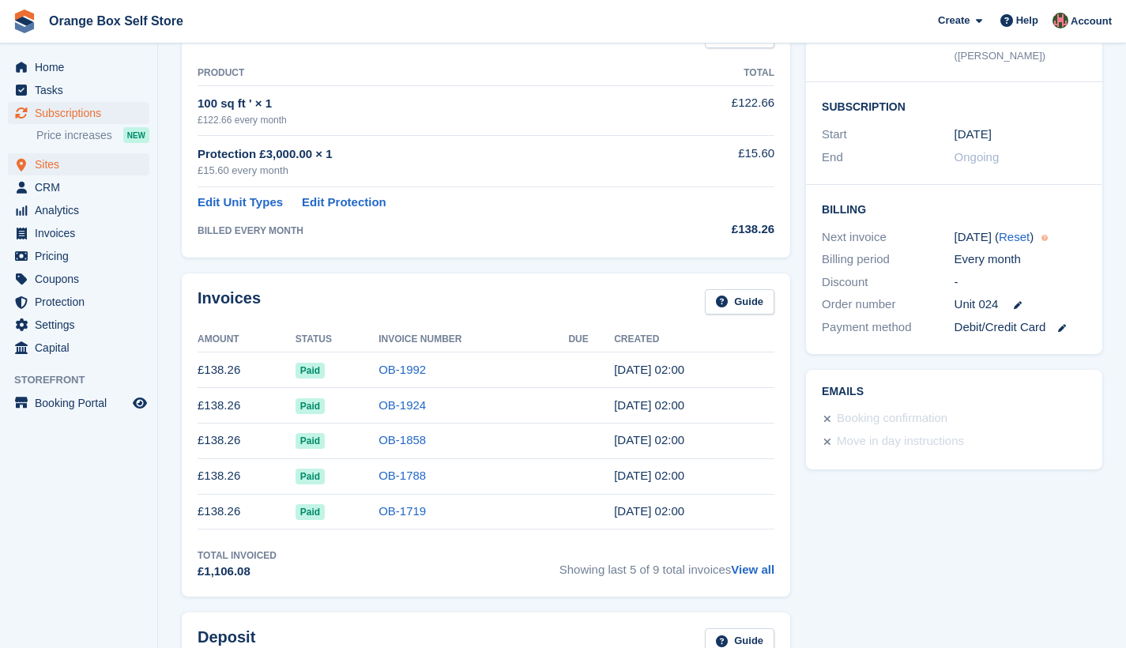
scroll to position [127, 0]
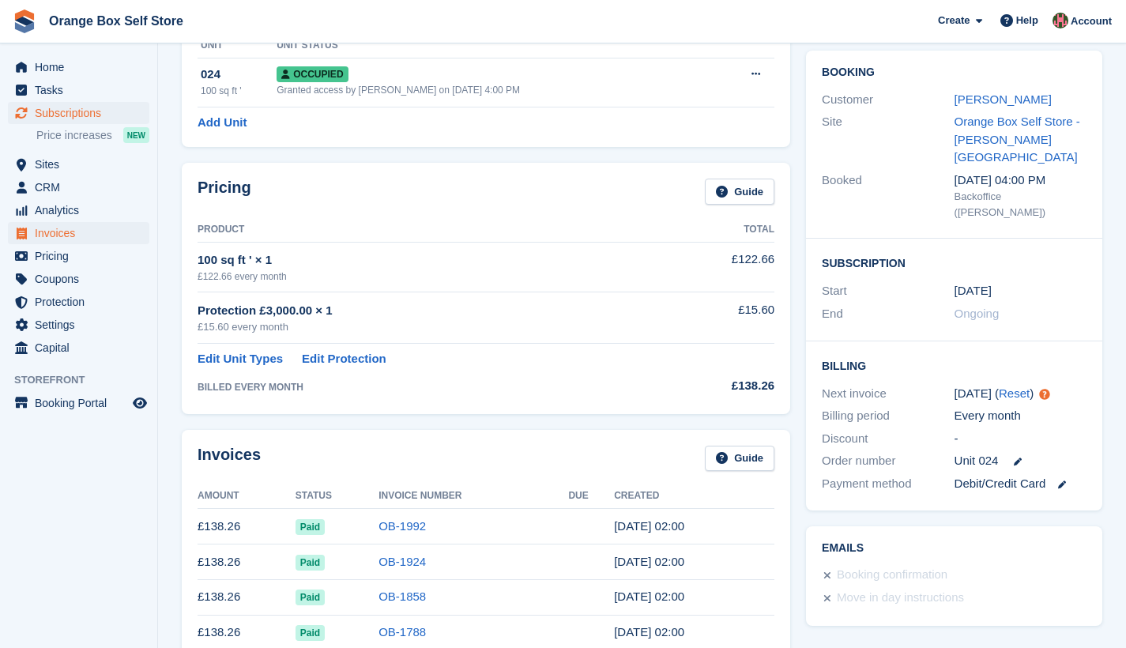
click at [62, 231] on span "Invoices" at bounding box center [82, 233] width 95 height 22
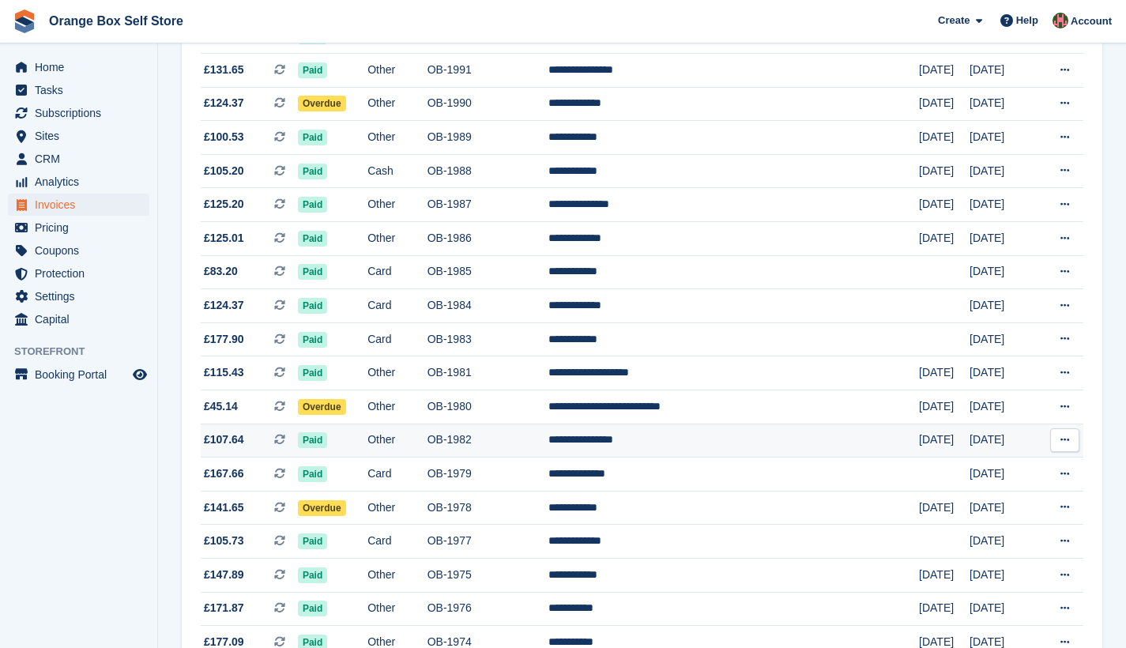
scroll to position [548, 0]
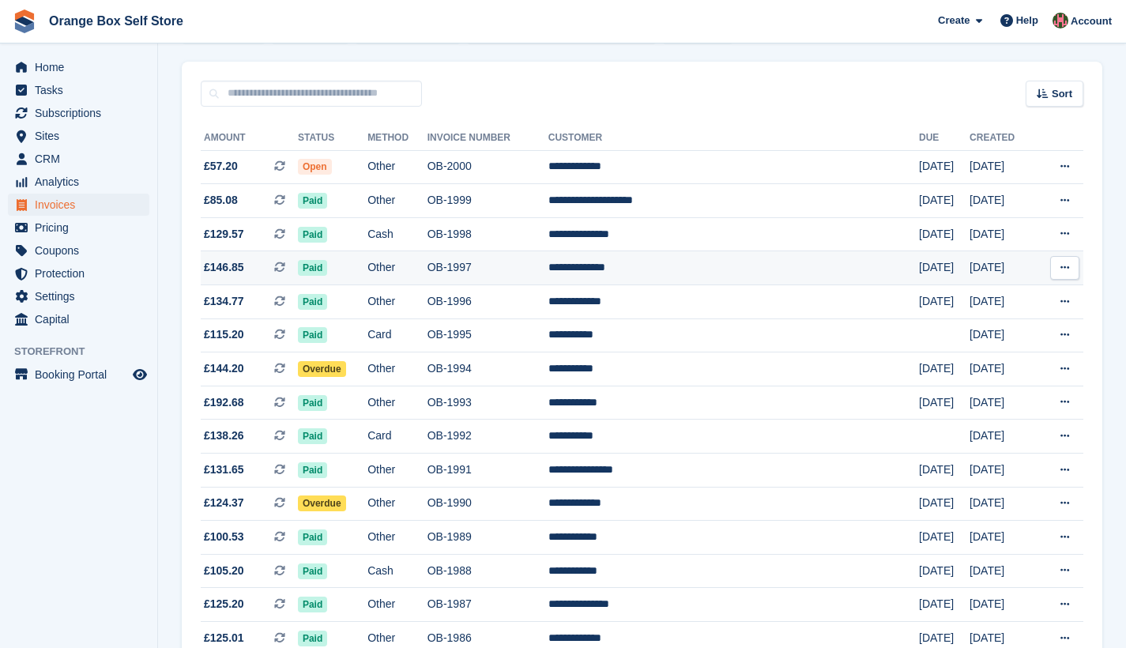
scroll to position [28, 0]
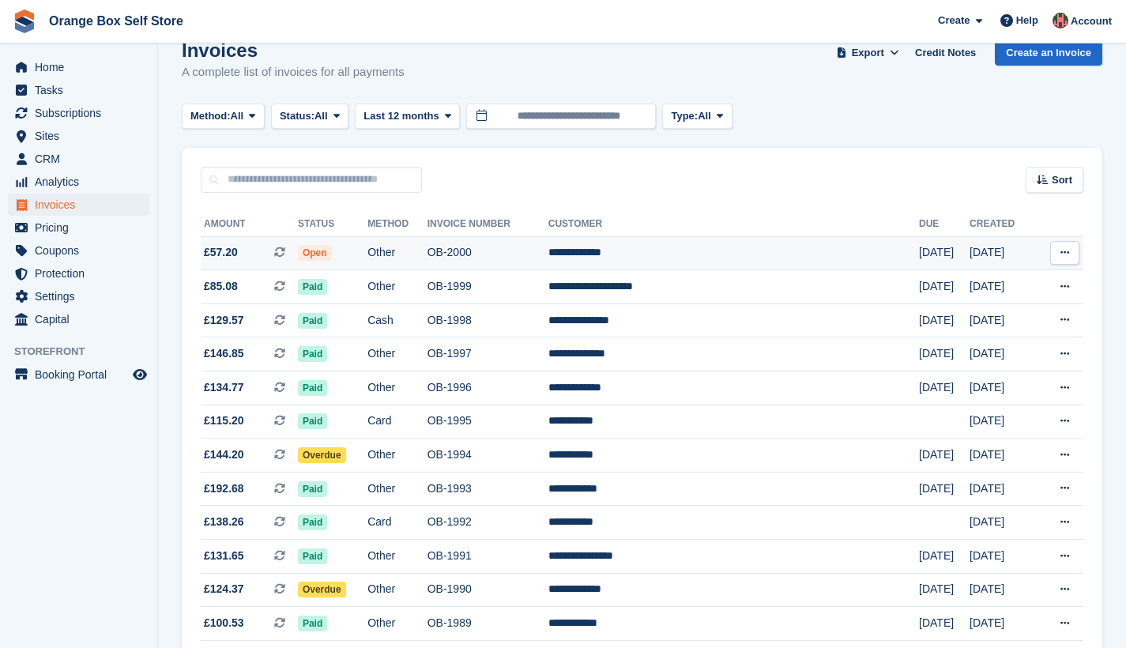
click at [285, 255] on icon at bounding box center [279, 252] width 11 height 11
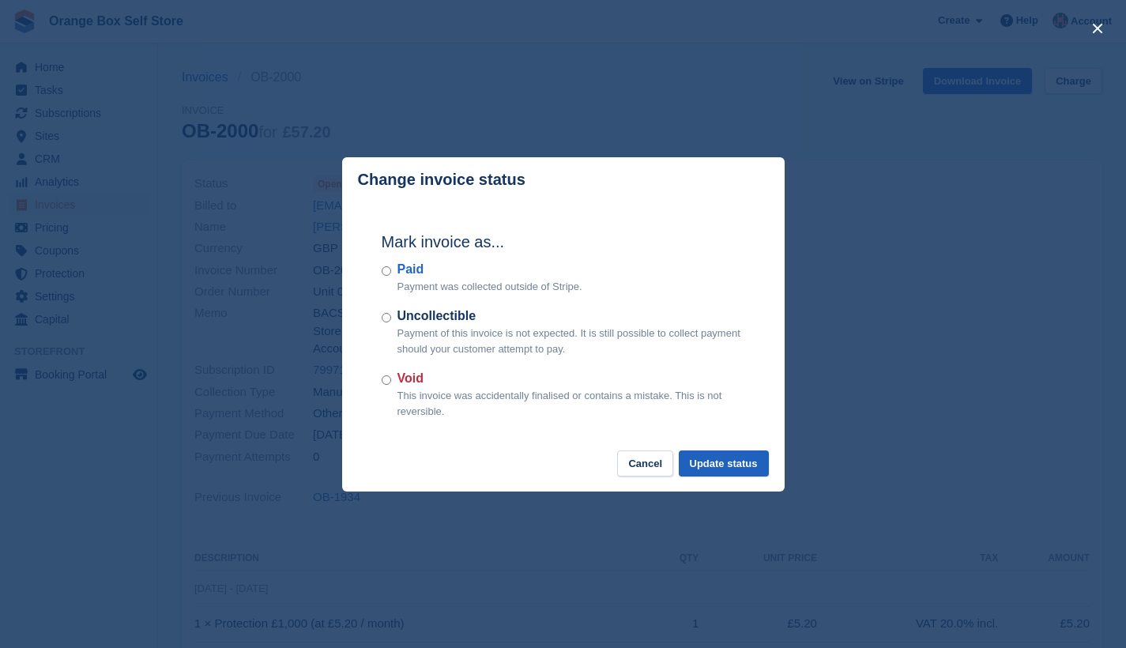
click at [718, 465] on button "Update status" at bounding box center [724, 463] width 90 height 26
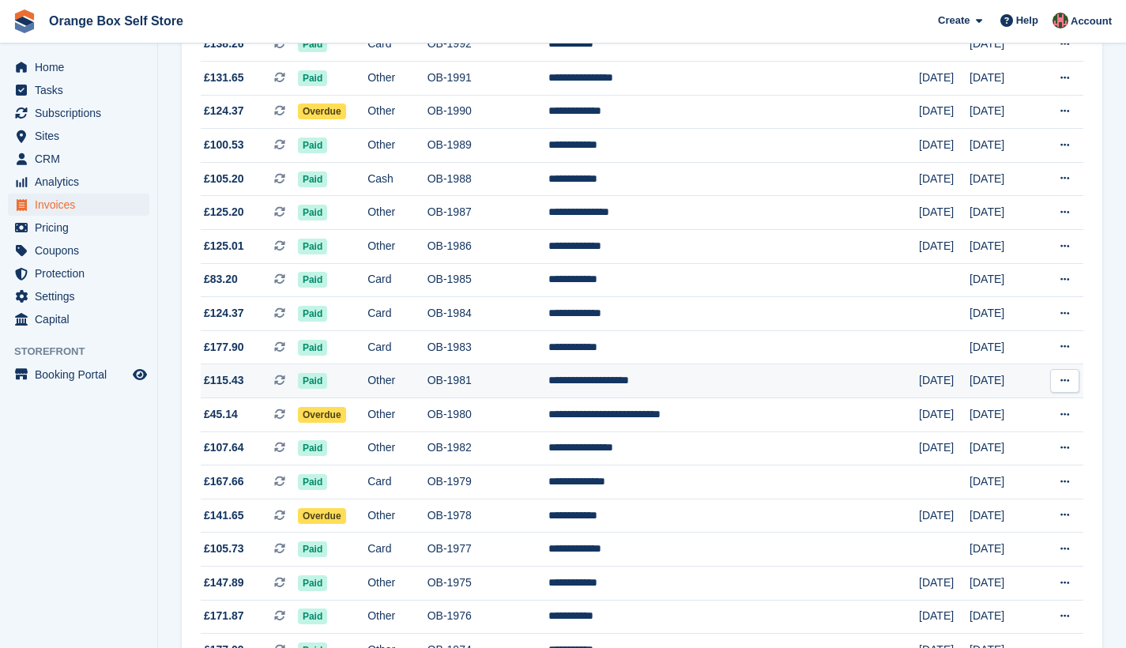
scroll to position [478, 0]
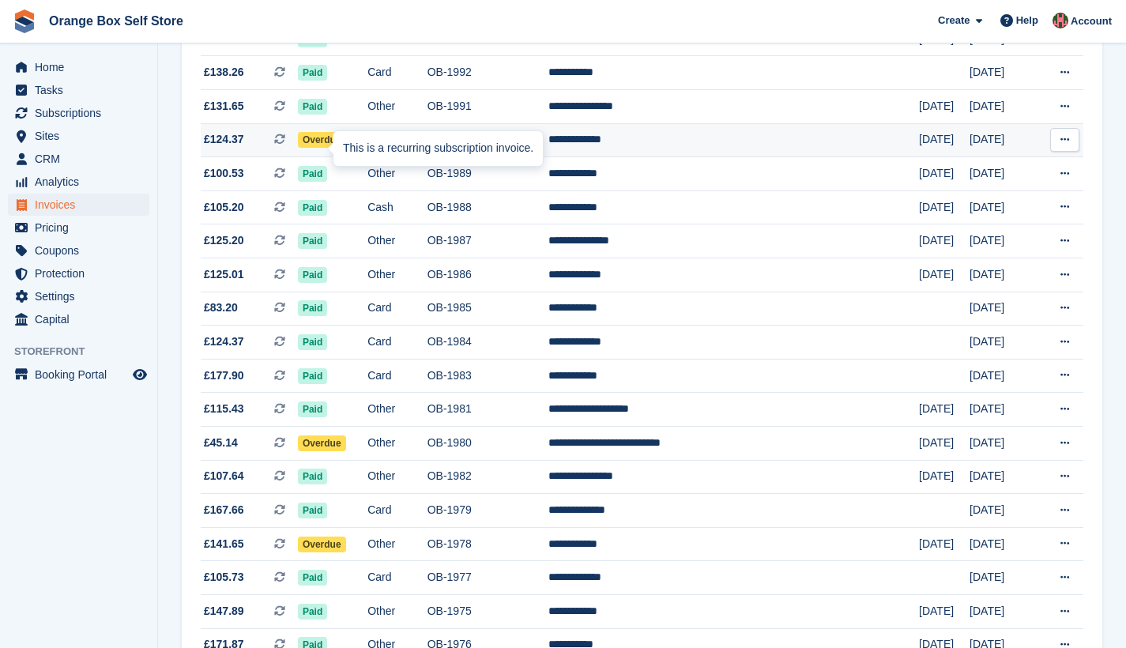
click at [298, 145] on span at bounding box center [286, 139] width 24 height 13
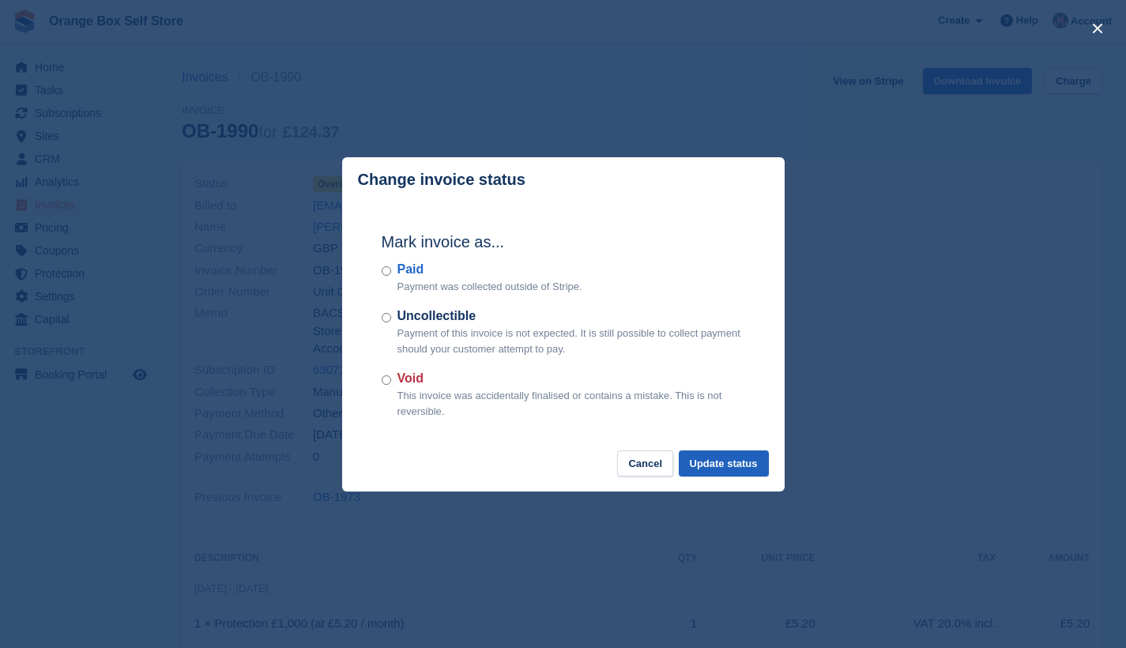
click at [718, 463] on button "Update status" at bounding box center [724, 463] width 90 height 26
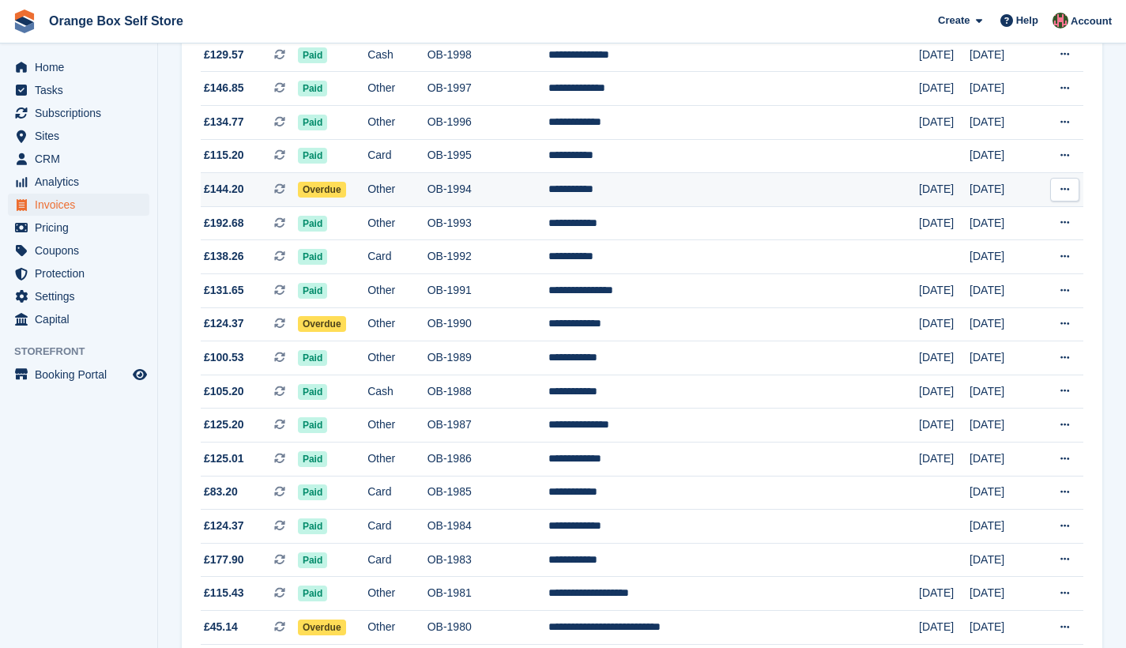
scroll to position [179, 0]
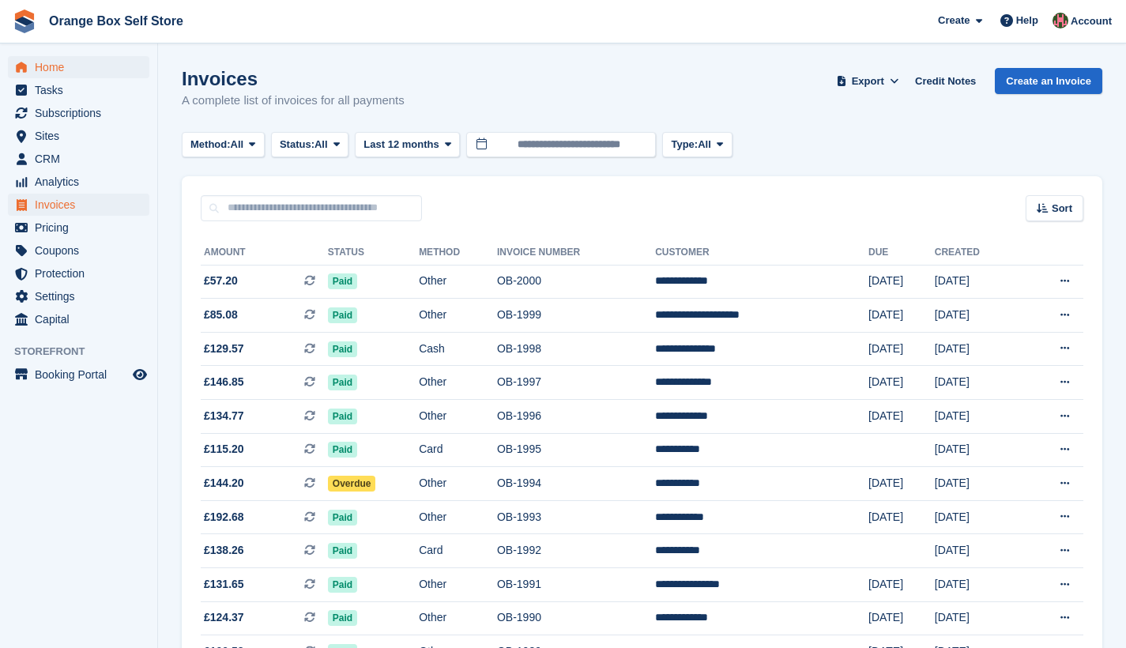
click at [49, 67] on span "Home" at bounding box center [82, 67] width 95 height 22
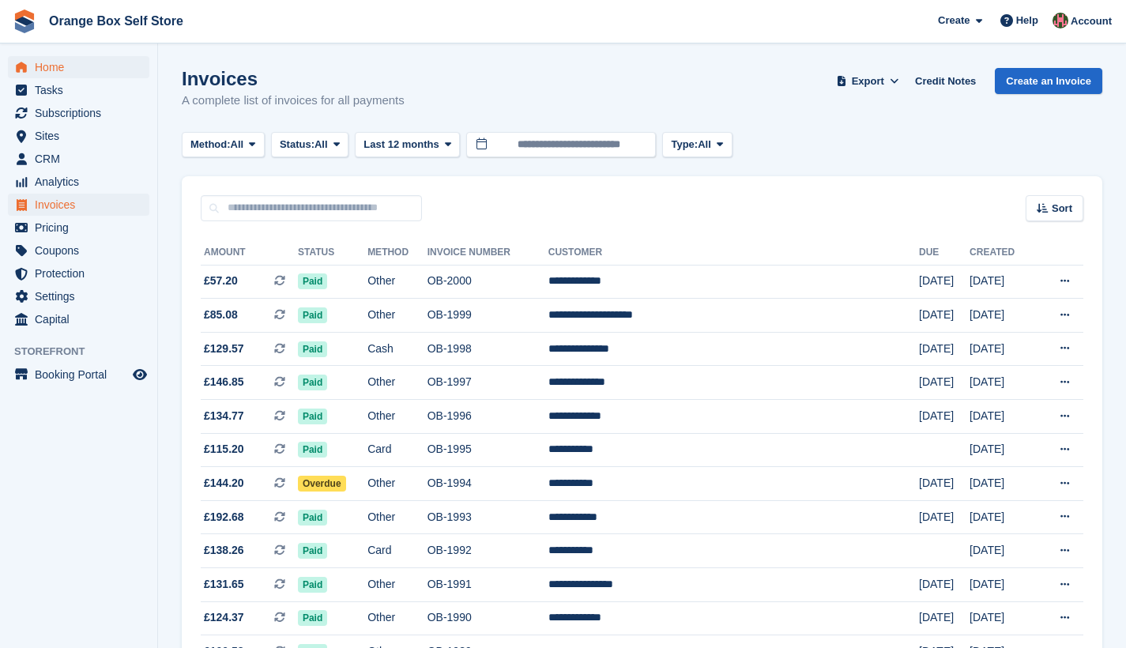
click at [56, 68] on span "Home" at bounding box center [82, 67] width 95 height 22
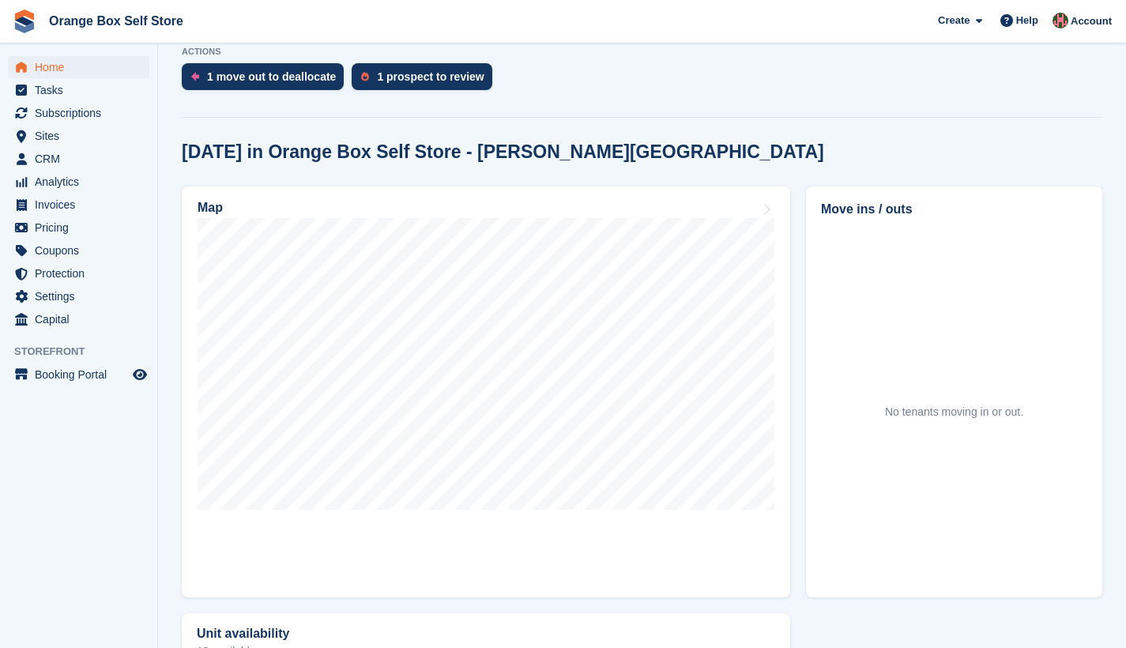
scroll to position [369, 0]
